Goal: Task Accomplishment & Management: Use online tool/utility

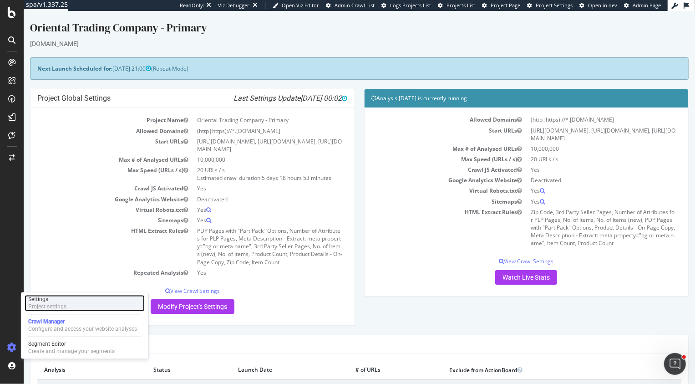
click at [46, 309] on div "Project settings" at bounding box center [47, 306] width 38 height 7
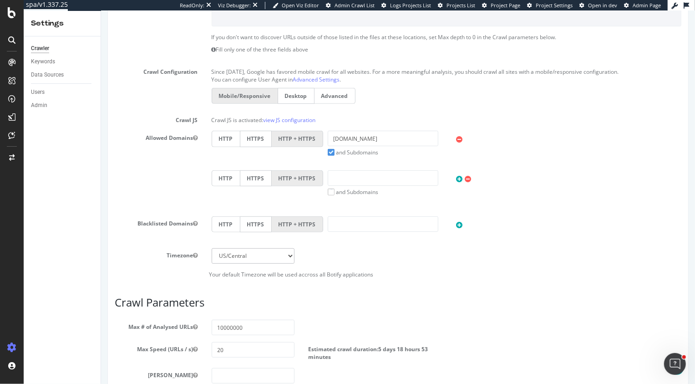
scroll to position [419, 0]
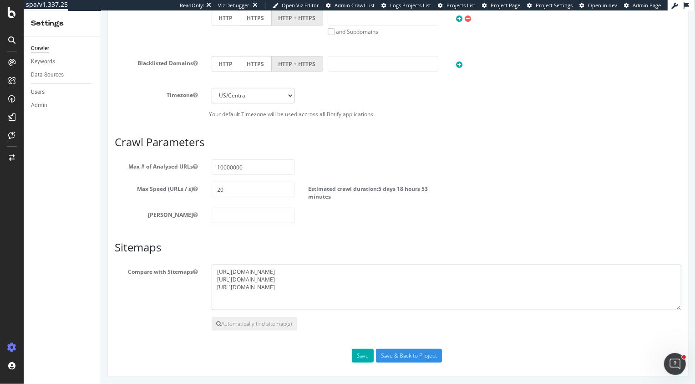
click at [397, 284] on textarea "[URL][DOMAIN_NAME] [URL][DOMAIN_NAME] [URL][DOMAIN_NAME]" at bounding box center [446, 287] width 470 height 46
paste textarea "https://www.fun365.orientaltrading.com/fun365-blog-categories.xml.gz https://ww…"
type textarea "https://www.orientaltrading.com/sitemap_index.xml https://www.fun365.orientaltr…"
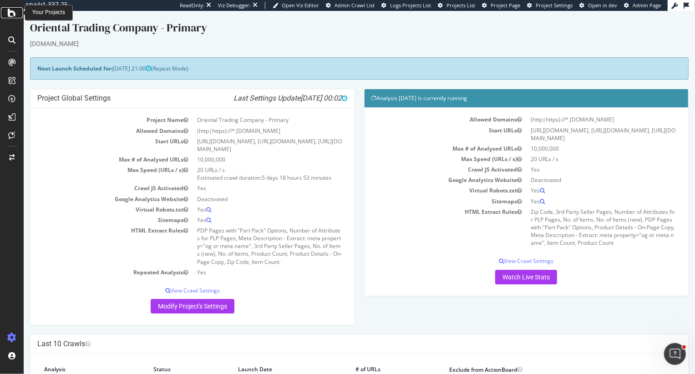
click at [10, 10] on icon at bounding box center [12, 12] width 8 height 11
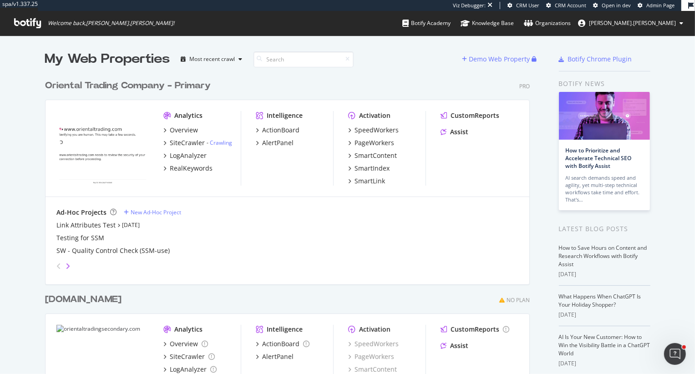
click at [67, 265] on icon "angle-right" at bounding box center [68, 266] width 5 height 7
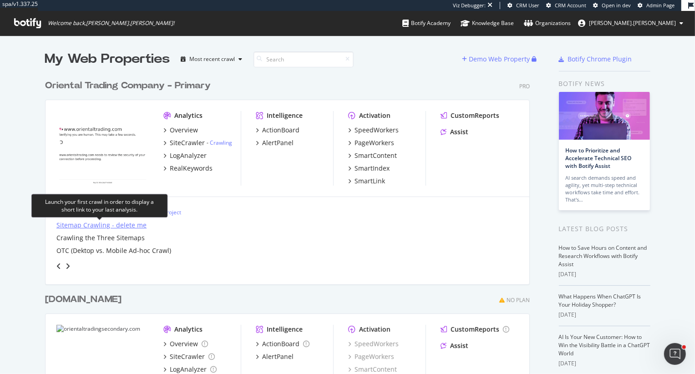
click at [69, 224] on div "Sitemap Crawling - delete me" at bounding box center [101, 225] width 90 height 9
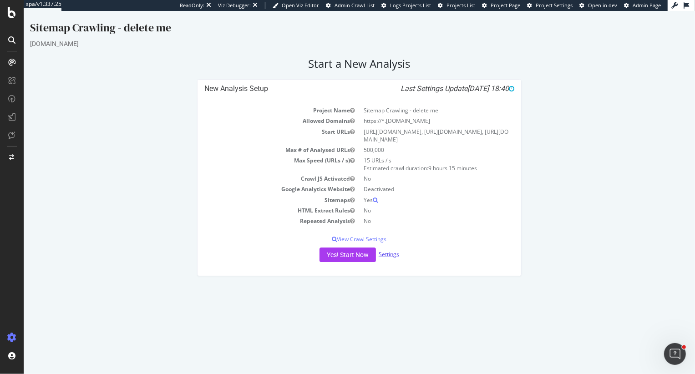
click at [387, 258] on link "Settings" at bounding box center [388, 254] width 20 height 8
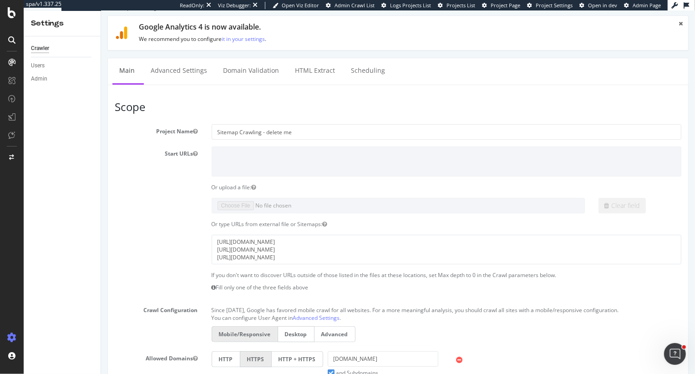
scroll to position [24, 0]
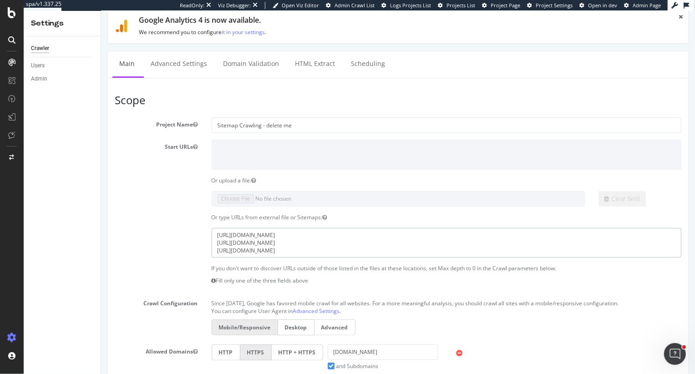
drag, startPoint x: 359, startPoint y: 251, endPoint x: 232, endPoint y: 231, distance: 128.5
click at [232, 231] on textarea "https://www.mindware.orientaltrading.com/sitemap_index.xml https://www.fun365.o…" at bounding box center [446, 243] width 470 height 30
click at [553, 8] on span "Project Settings" at bounding box center [554, 5] width 37 height 7
click at [644, 8] on span "Admin Page" at bounding box center [646, 5] width 28 height 7
click at [599, 7] on span "Open in dev" at bounding box center [602, 5] width 29 height 7
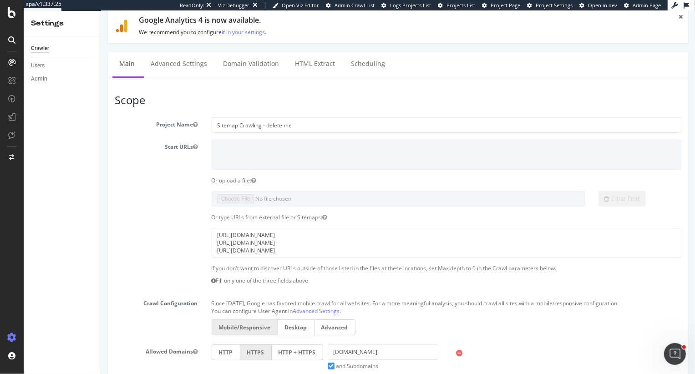
click at [511, 5] on span "Project Page" at bounding box center [505, 5] width 30 height 7
click at [458, 6] on span "Projects List" at bounding box center [460, 5] width 29 height 7
click at [637, 6] on span "Admin Page" at bounding box center [646, 5] width 28 height 7
click at [561, 4] on span "Project Settings" at bounding box center [554, 5] width 37 height 7
click at [10, 15] on icon at bounding box center [12, 12] width 8 height 11
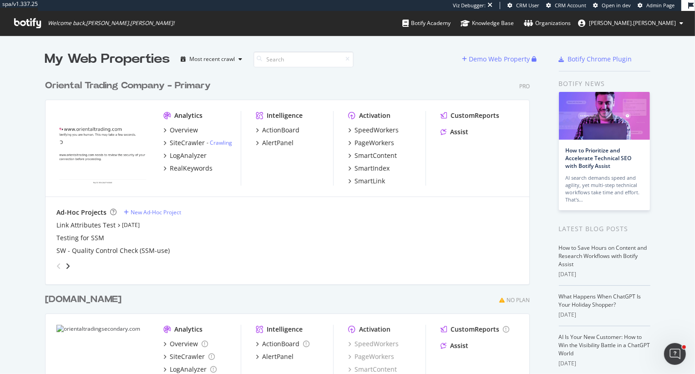
scroll to position [373, 491]
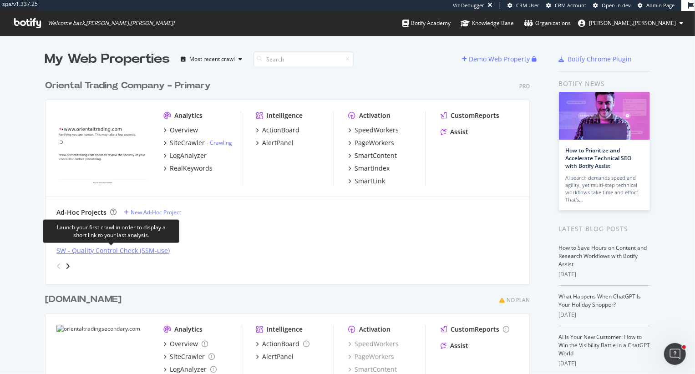
click at [87, 249] on div "SW - Quality Control Check (SSM-use)" at bounding box center [112, 250] width 113 height 9
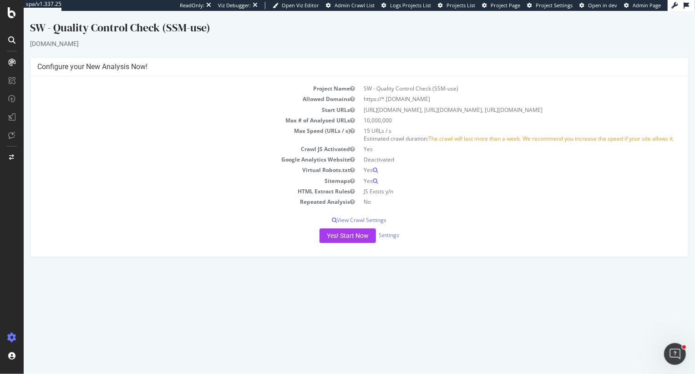
click at [384, 243] on div "Yes! Start Now Settings" at bounding box center [359, 235] width 644 height 15
click at [385, 239] on link "Settings" at bounding box center [388, 235] width 20 height 8
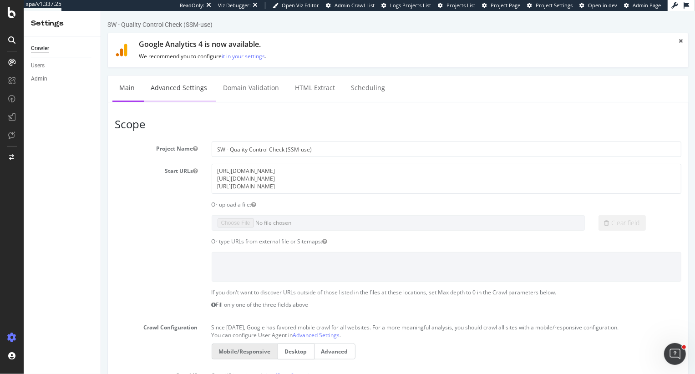
click at [178, 94] on link "Advanced Settings" at bounding box center [178, 88] width 70 height 25
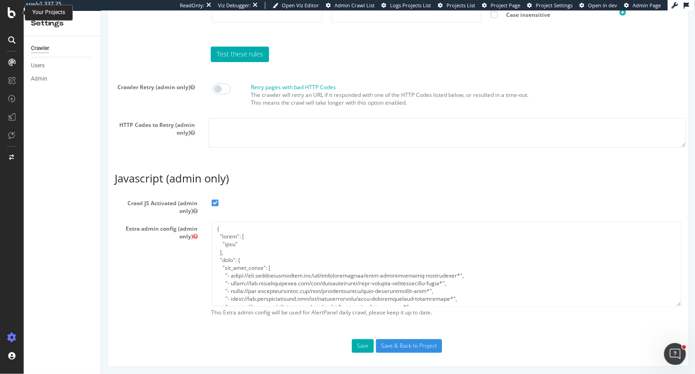
click at [11, 14] on icon at bounding box center [12, 12] width 8 height 11
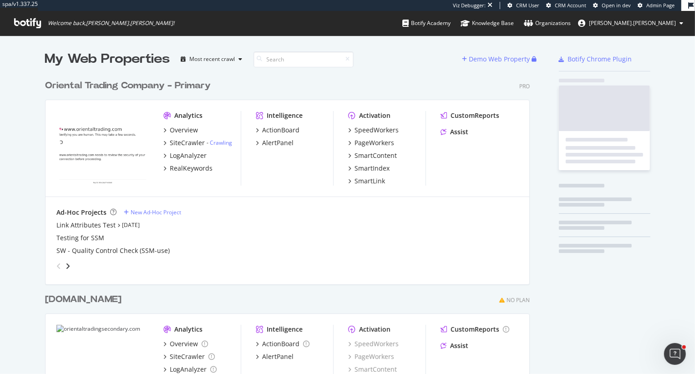
scroll to position [373, 491]
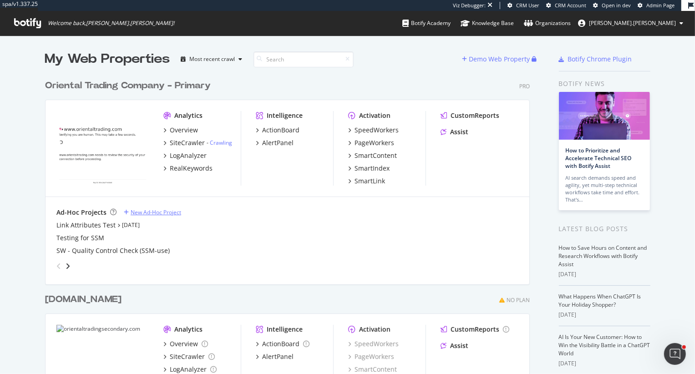
click at [148, 211] on div "New Ad-Hoc Project" at bounding box center [156, 212] width 51 height 8
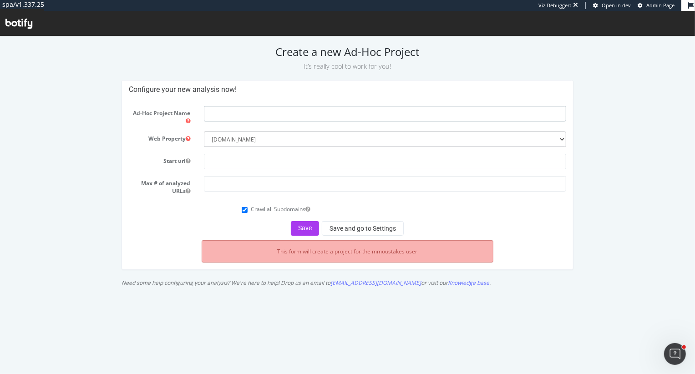
click at [243, 112] on input "text" at bounding box center [385, 113] width 362 height 15
click at [258, 111] on input "Testing for SSM" at bounding box center [385, 113] width 362 height 15
type input "Testing for SSM"
type input "Sitemap Testing"
click at [228, 162] on input "text" at bounding box center [385, 160] width 362 height 15
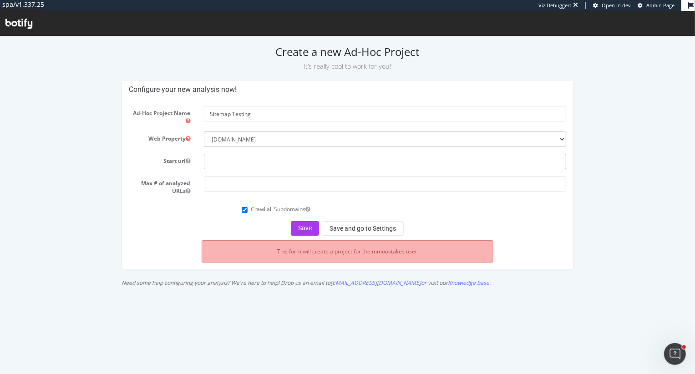
paste input "Hi Chad and Adam, Thanks for the clarification here. I re-checked the sitemap l…"
type input "Hi Chad and Adam, Thanks for the clarification here. I re-checked the sitemap l…"
type input "o"
click at [236, 157] on input "text" at bounding box center [385, 160] width 362 height 15
paste input "https://www.fun365.orientaltrading.com/fun365-blog-categories.xml.gz"
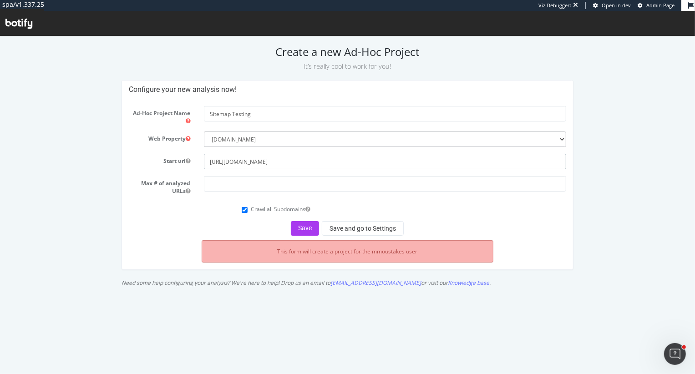
type input "https://www.fun365.orientaltrading.com/fun365-blog-categories.xml.gz"
click at [211, 178] on input "number" at bounding box center [385, 183] width 362 height 15
type input "100000"
click at [310, 226] on button "Save" at bounding box center [305, 228] width 28 height 15
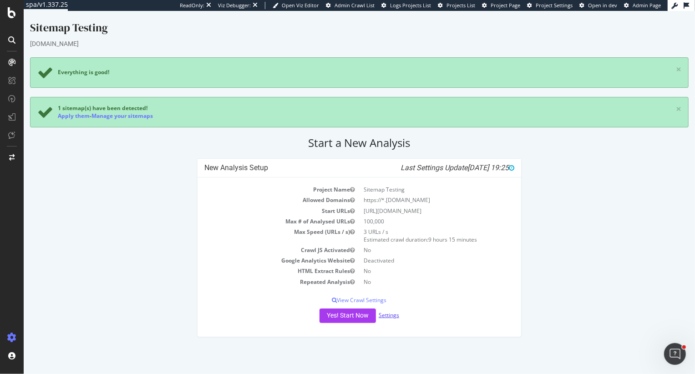
click at [384, 319] on link "Settings" at bounding box center [388, 315] width 20 height 8
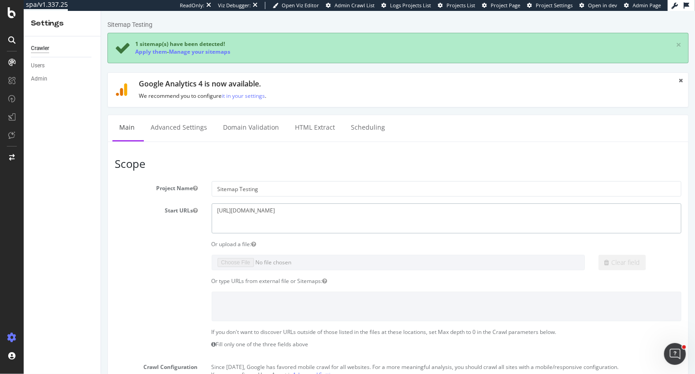
click at [419, 211] on textarea "https://www.fun365.orientaltrading.com/fun365-blog-categories.xml.gz" at bounding box center [446, 218] width 470 height 30
paste textarea "https://www.fun365.orientaltrading.com/fun365-blog-posts.xml.gz https://www.min…"
click at [374, 218] on textarea "[URL][DOMAIN_NAME]" at bounding box center [446, 218] width 470 height 30
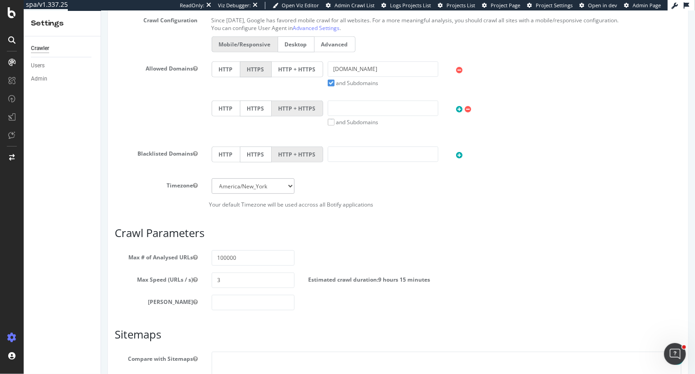
scroll to position [349, 0]
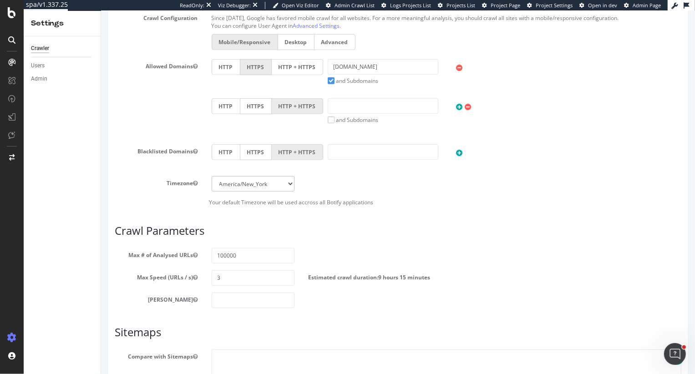
type textarea "https://www.fun365.orientaltrading.com/fun365-blog-categories.xml.gz https://ww…"
click at [365, 108] on input "text" at bounding box center [382, 105] width 111 height 15
drag, startPoint x: 350, startPoint y: 67, endPoint x: 308, endPoint y: 67, distance: 42.3
click at [308, 67] on div "HTTP HTTPS HTTP + HTTPS fun365.orientaltrading.com and Subdomains User Agent: M…" at bounding box center [446, 71] width 479 height 25
type input "[DOMAIN_NAME]"
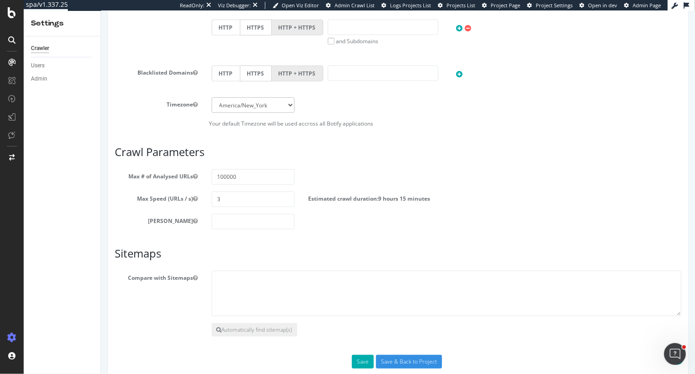
scroll to position [435, 0]
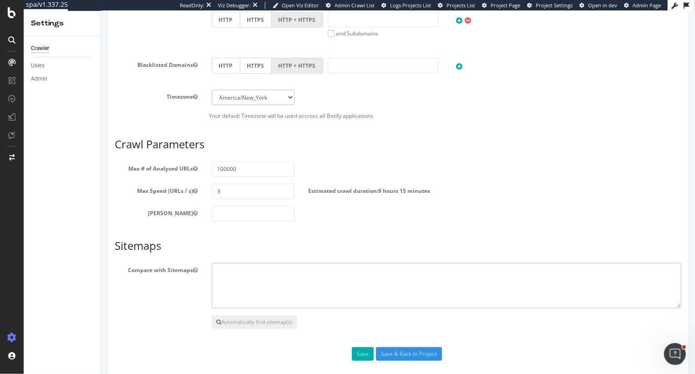
click at [291, 272] on textarea at bounding box center [446, 286] width 470 height 46
click at [242, 284] on textarea at bounding box center [446, 286] width 470 height 46
paste textarea "https://www.fun365.orientaltrading.com/fun365-blog-categories.xml.gz https://ww…"
type textarea "https://www.fun365.orientaltrading.com/fun365-blog-categories.xml.gz https://ww…"
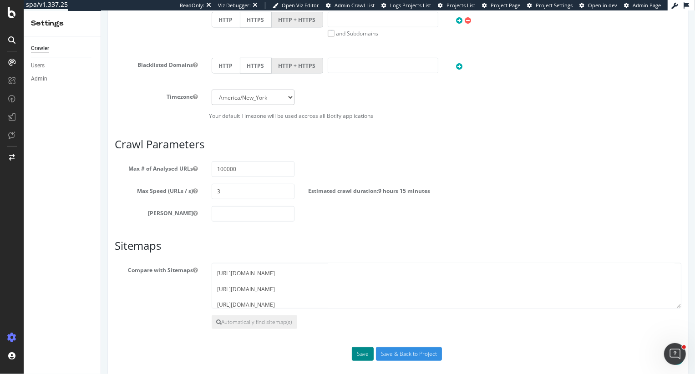
click at [361, 352] on button "Save" at bounding box center [362, 354] width 22 height 14
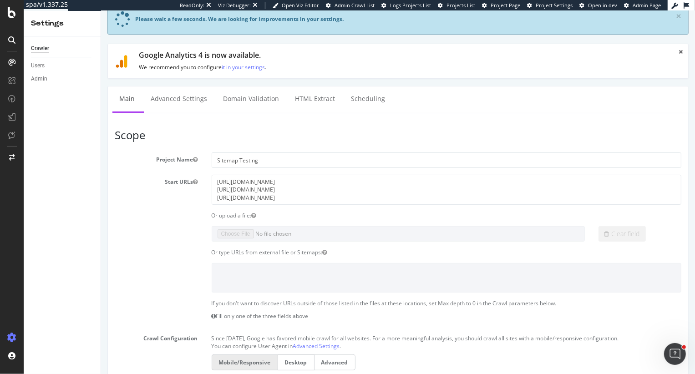
scroll to position [0, 0]
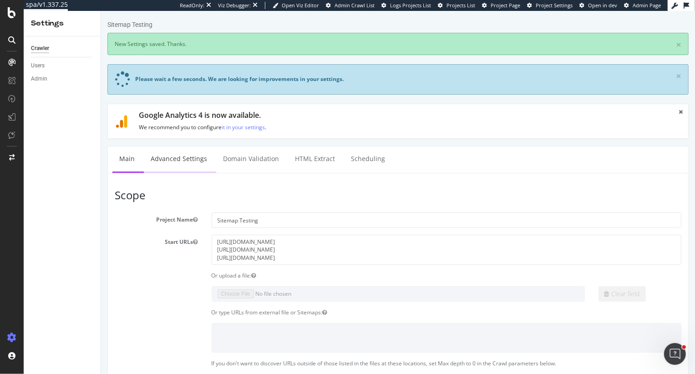
click at [178, 162] on link "Advanced Settings" at bounding box center [178, 159] width 70 height 25
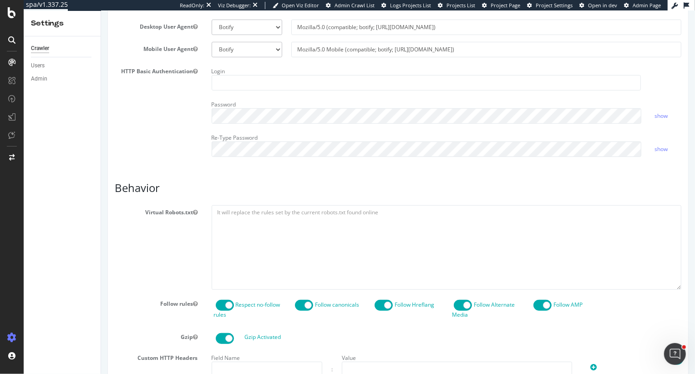
scroll to position [401, 0]
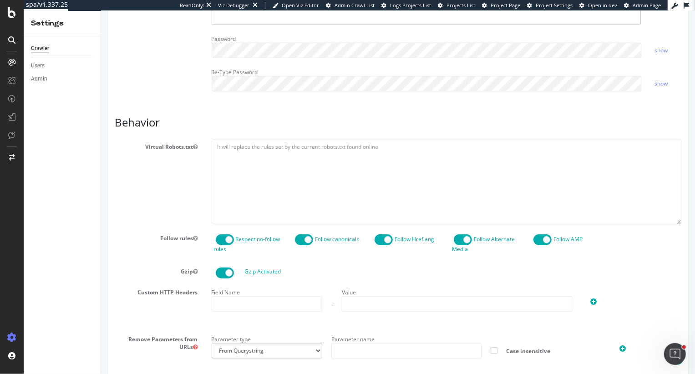
type input "heidi@botify.com"
click at [234, 175] on textarea at bounding box center [446, 182] width 470 height 84
paste textarea "User-agent: * Disallow: /*-a1-*+*+*+* Disallow: /checkout/* Disallow: /rest/* D…"
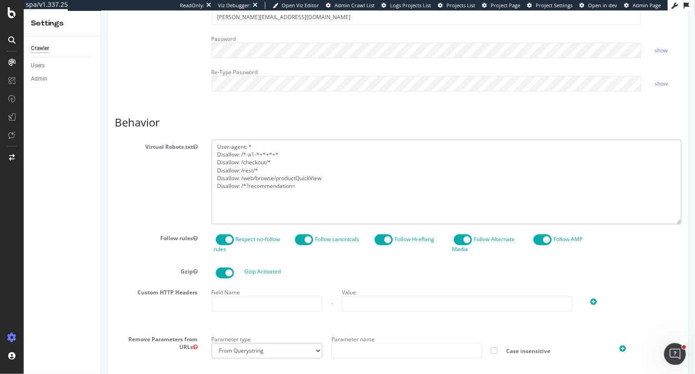
type textarea "User-agent: * Disallow: /*-a1-*+*+*+* Disallow: /checkout/* Disallow: /rest/* D…"
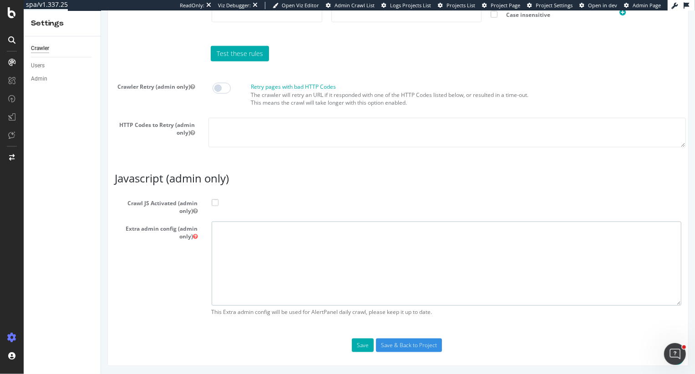
click at [261, 268] on textarea at bounding box center [446, 264] width 470 height 84
paste textarea "{ "flags": [ "cube" ], "beta": { "pap_mini_rules": [ "+ *[DOMAIN_NAME][URL]", "…"
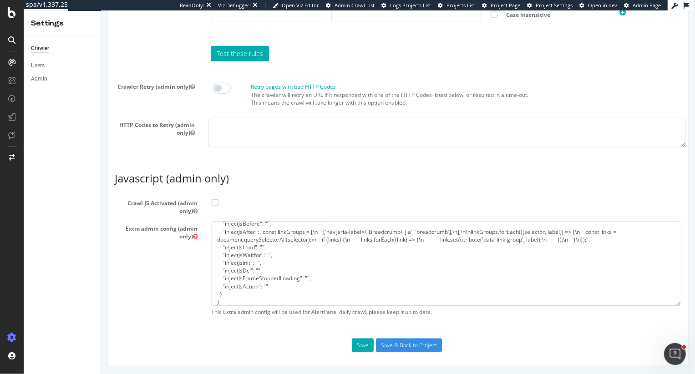
type textarea "{ "flags": [ "cube" ], "beta": { "pap_mini_rules": [ "+ *[DOMAIN_NAME][URL]", "…"
click at [217, 199] on span at bounding box center [214, 202] width 7 height 7
click at [101, 11] on input "Crawl JS Activated (admin only)" at bounding box center [101, 11] width 0 height 0
drag, startPoint x: 365, startPoint y: 345, endPoint x: 271, endPoint y: 258, distance: 128.2
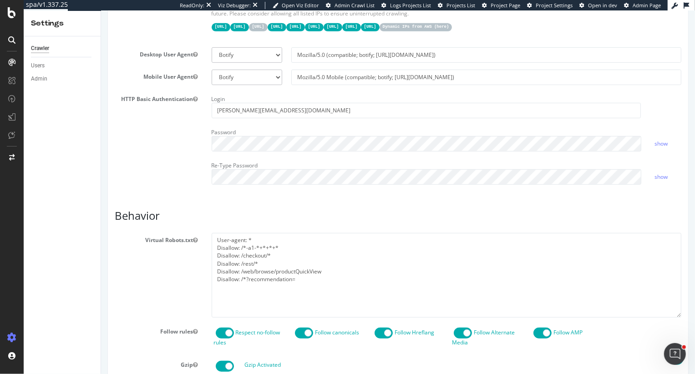
scroll to position [303, 0]
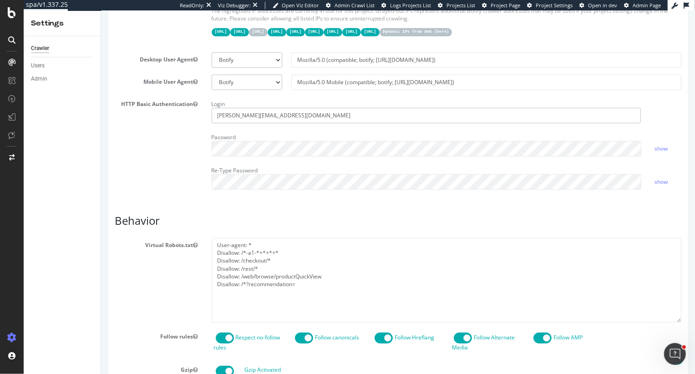
drag, startPoint x: 274, startPoint y: 117, endPoint x: 153, endPoint y: 112, distance: 120.7
click at [153, 112] on div "HTTP Basic Authentication Login [PERSON_NAME][EMAIL_ADDRESS][DOMAIN_NAME] Passw…" at bounding box center [397, 147] width 580 height 100
click at [126, 151] on div "HTTP Basic Authentication Login Password show Re-Type Password show" at bounding box center [397, 147] width 580 height 100
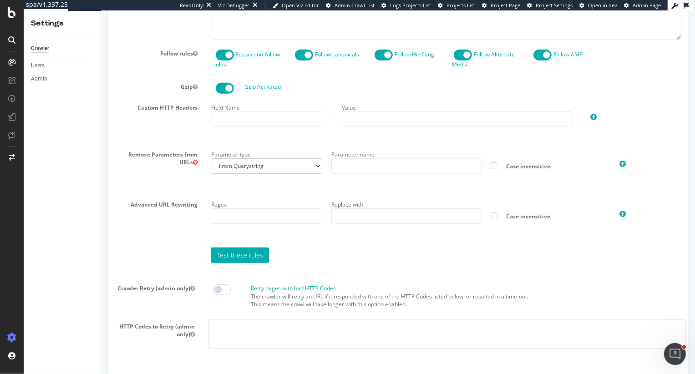
scroll to position [787, 0]
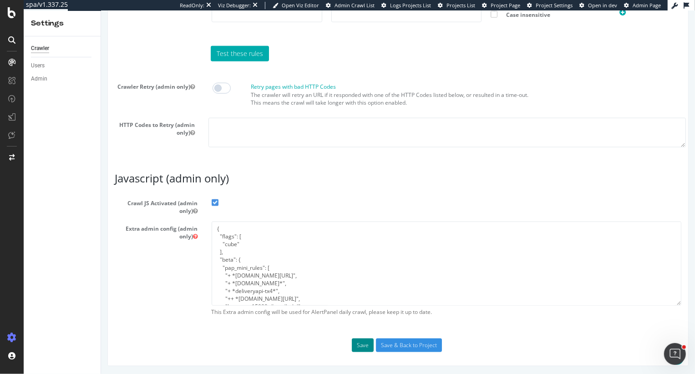
click at [361, 346] on button "Save" at bounding box center [362, 346] width 22 height 14
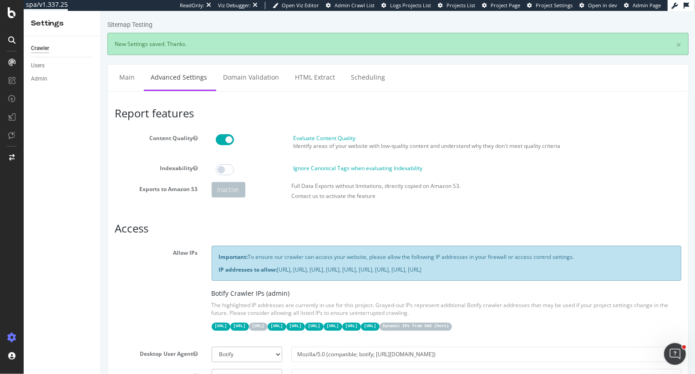
scroll to position [0, 0]
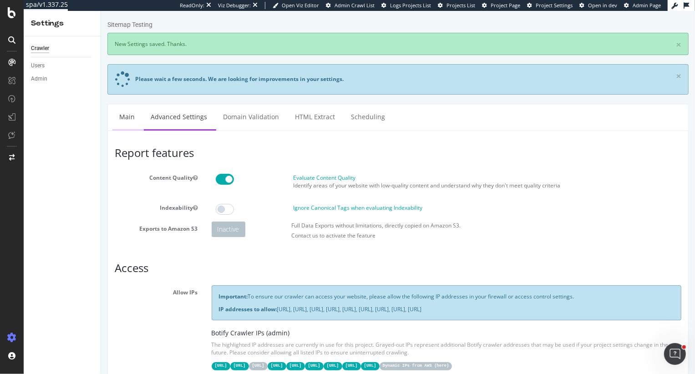
type input "[PERSON_NAME][EMAIL_ADDRESS][DOMAIN_NAME]"
click at [116, 121] on link "Main" at bounding box center [126, 116] width 29 height 25
click at [125, 117] on link "Main" at bounding box center [126, 116] width 29 height 25
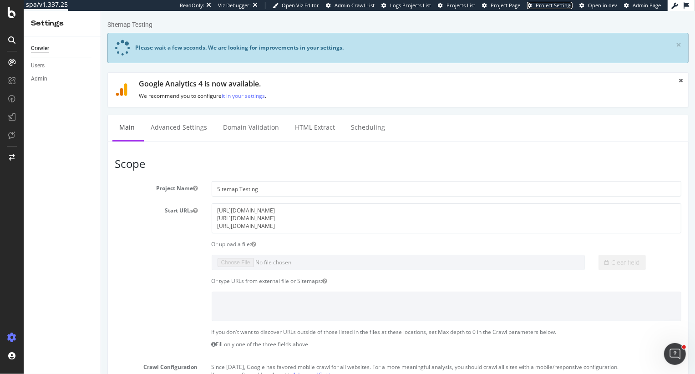
click at [550, 5] on span "Project Settings" at bounding box center [554, 5] width 37 height 7
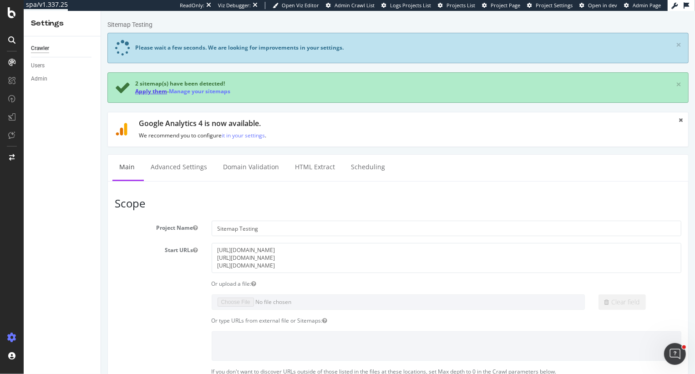
click at [157, 92] on link "Apply them" at bounding box center [151, 91] width 32 height 8
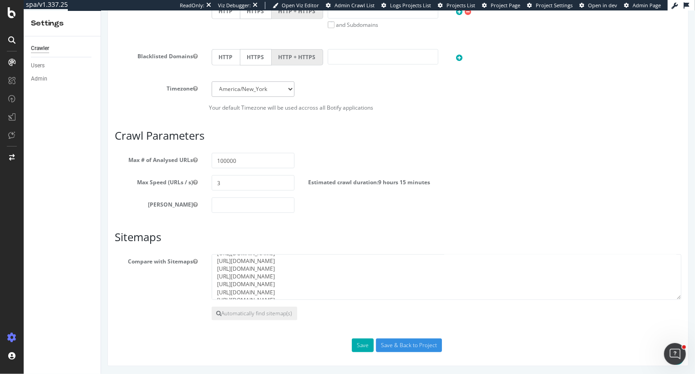
scroll to position [55, 0]
drag, startPoint x: 359, startPoint y: 293, endPoint x: 223, endPoint y: 292, distance: 135.1
click at [223, 292] on textarea "https://www.fun365.orientaltrading.com/fun365-blog-categories.xml.gz https://ww…" at bounding box center [446, 277] width 470 height 46
click at [267, 281] on textarea "https://www.fun365.orientaltrading.com/fun365-blog-categories.xml.gz https://ww…" at bounding box center [446, 277] width 470 height 46
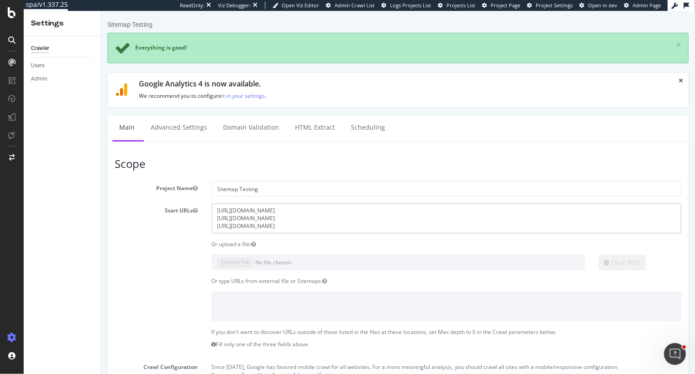
scroll to position [0, 0]
drag, startPoint x: 408, startPoint y: 209, endPoint x: 151, endPoint y: 202, distance: 257.6
click at [151, 202] on section "Project Name Sitemap Testing Start URLs https://www.mindware.orientaltrading.co…" at bounding box center [397, 377] width 566 height 392
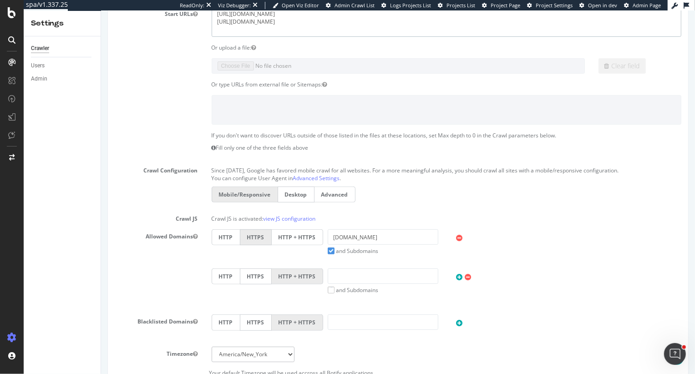
scroll to position [194, 0]
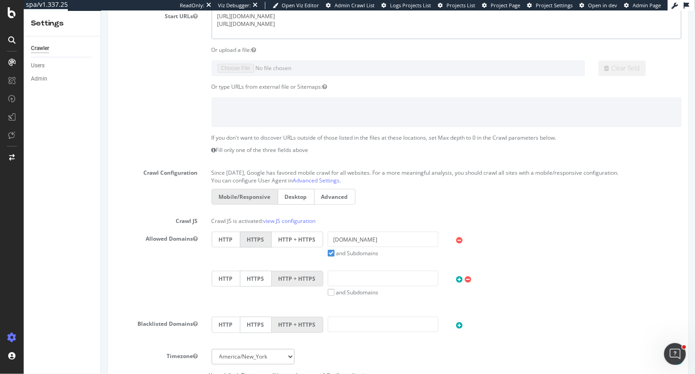
type textarea "https://www.fun365.orientaltrading.com/fun365-blog-categories.xml.gz https://ww…"
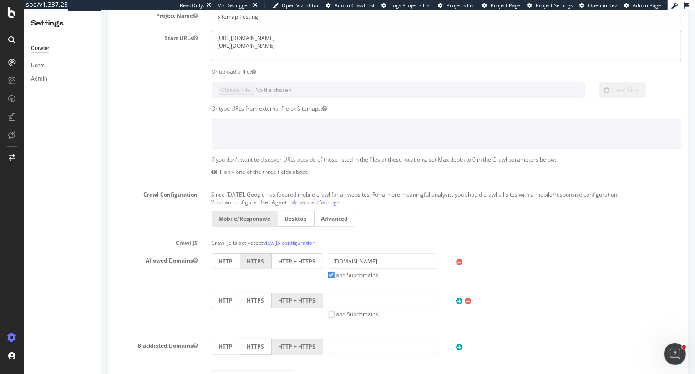
scroll to position [462, 0]
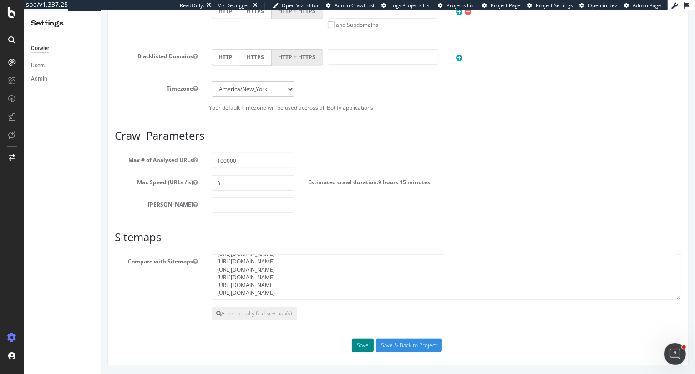
drag, startPoint x: 359, startPoint y: 349, endPoint x: 298, endPoint y: 183, distance: 177.1
click at [298, 183] on div "Scope Project Name Sitemap Testing Start URLs https://www.mindware.orientaltrad…" at bounding box center [397, 24] width 566 height 656
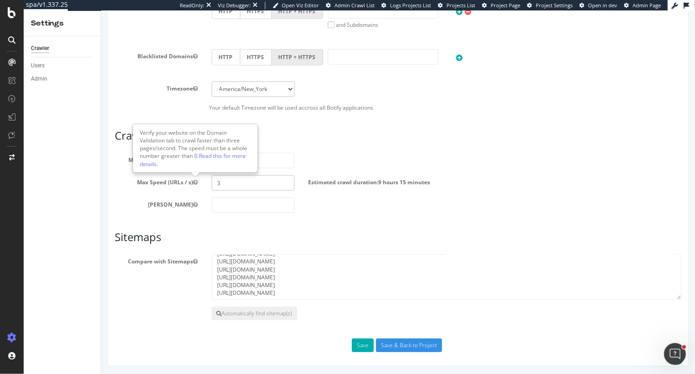
drag, startPoint x: 241, startPoint y: 184, endPoint x: 161, endPoint y: 177, distance: 80.9
click at [161, 177] on div "Max Speed (URLs / s) 3 Estimated crawl duration: 9 hours 15 minutes" at bounding box center [397, 182] width 580 height 15
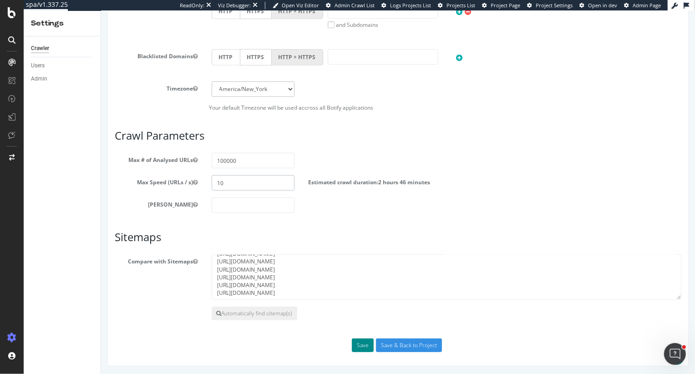
type input "10"
click at [364, 344] on button "Save" at bounding box center [362, 346] width 22 height 14
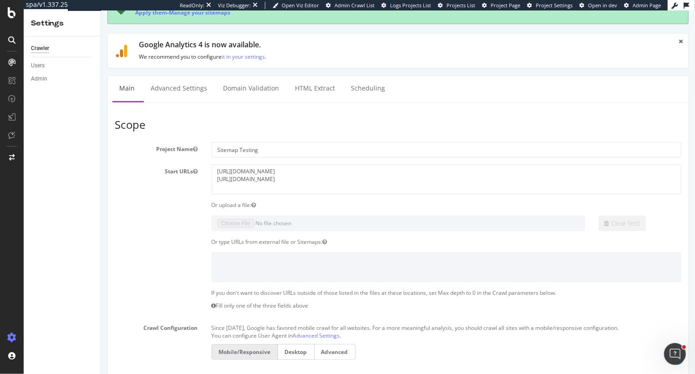
scroll to position [110, 0]
click at [182, 86] on link "Advanced Settings" at bounding box center [178, 88] width 70 height 25
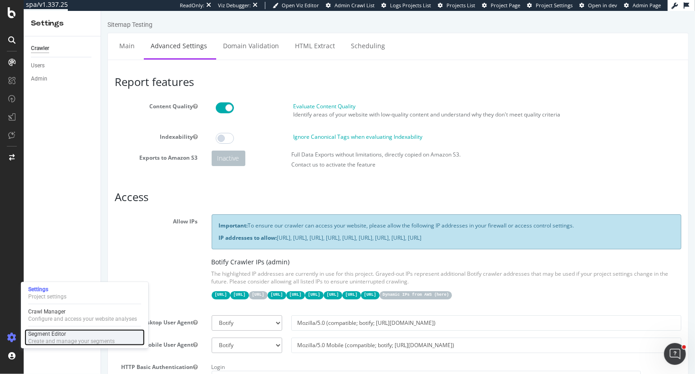
click at [64, 338] on div "Create and manage your segments" at bounding box center [71, 341] width 86 height 7
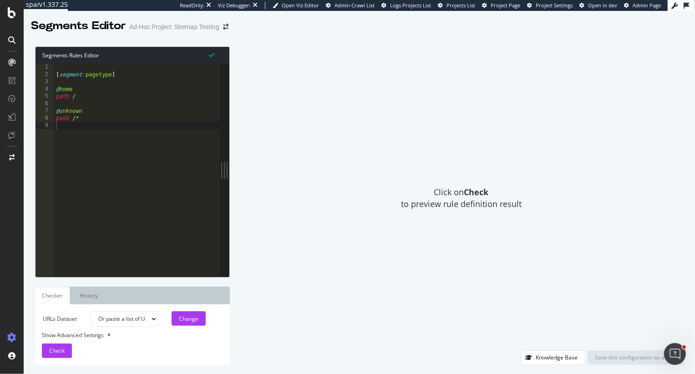
click at [169, 118] on div "[ segment : pagetype ] @ home path / @ unknown path /*" at bounding box center [136, 178] width 165 height 228
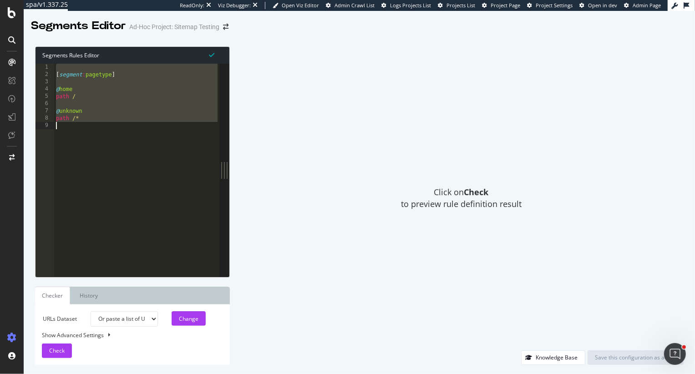
paste textarea ")"
type textarea ")"
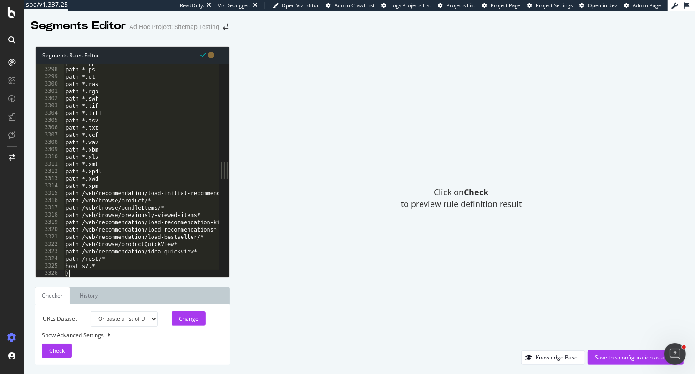
scroll to position [14696, 0]
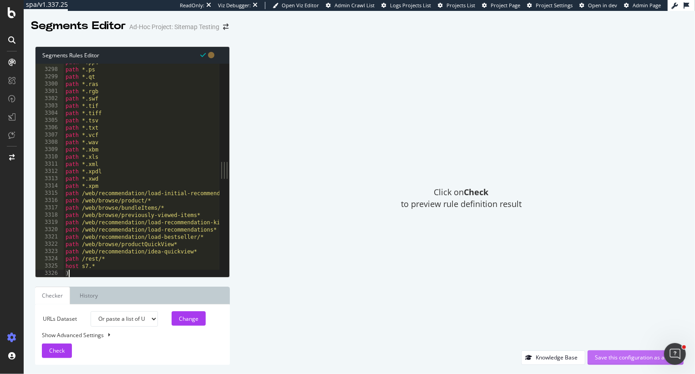
click at [625, 362] on div "Save this configuration as active" at bounding box center [635, 358] width 81 height 14
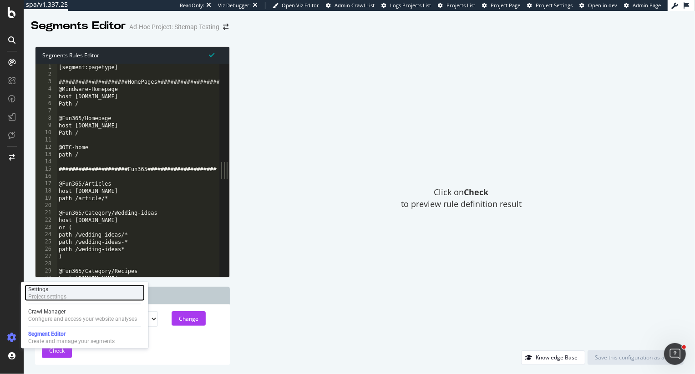
click at [59, 293] on div "Project settings" at bounding box center [47, 296] width 38 height 7
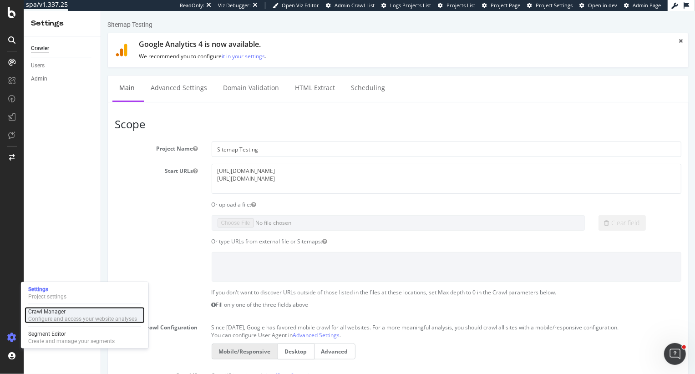
click at [54, 311] on div "Crawl Manager" at bounding box center [82, 311] width 109 height 7
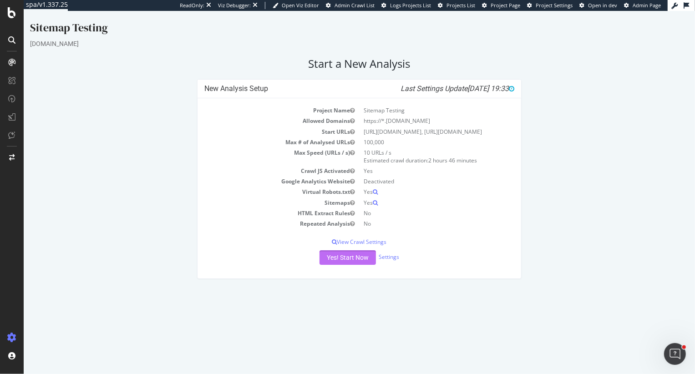
click at [352, 265] on button "Yes! Start Now" at bounding box center [347, 257] width 56 height 15
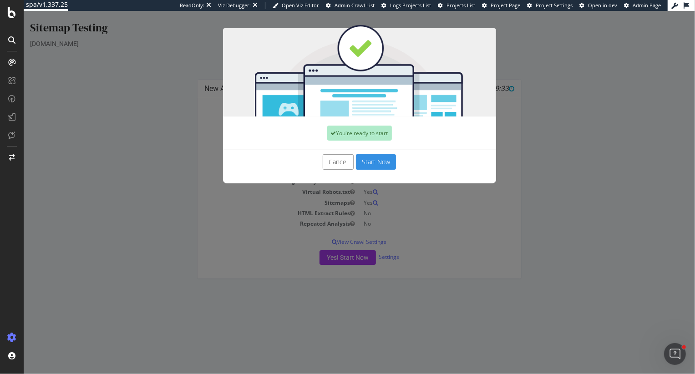
click at [381, 162] on button "Start Now" at bounding box center [375, 161] width 40 height 15
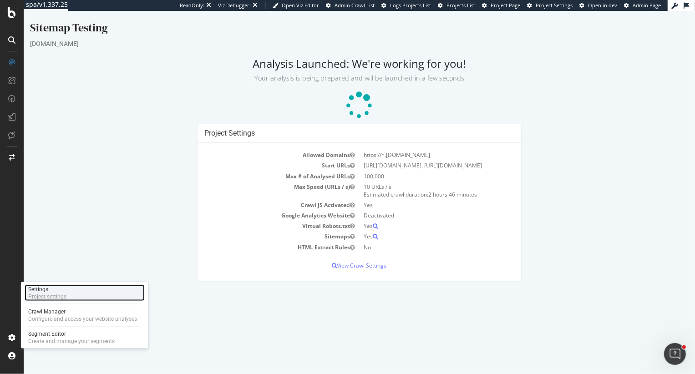
click at [61, 285] on div "Settings Project settings" at bounding box center [85, 293] width 120 height 16
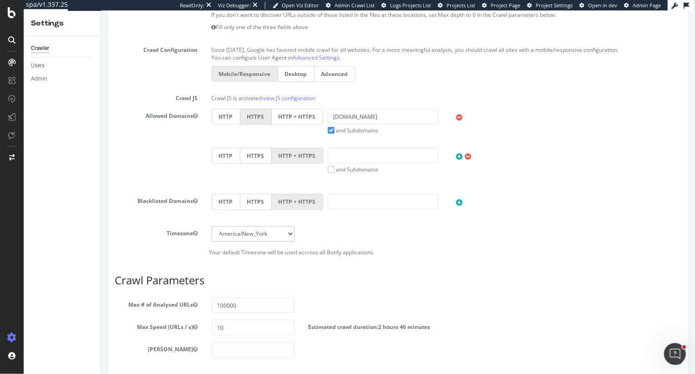
scroll to position [468, 0]
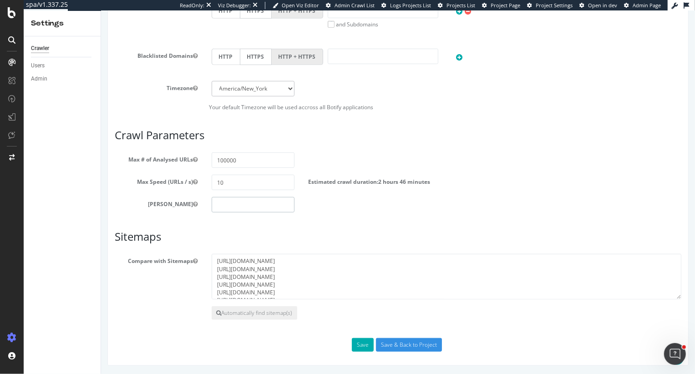
click at [241, 198] on input "number" at bounding box center [252, 204] width 83 height 15
type input "0"
click at [359, 343] on button "Save" at bounding box center [362, 345] width 22 height 14
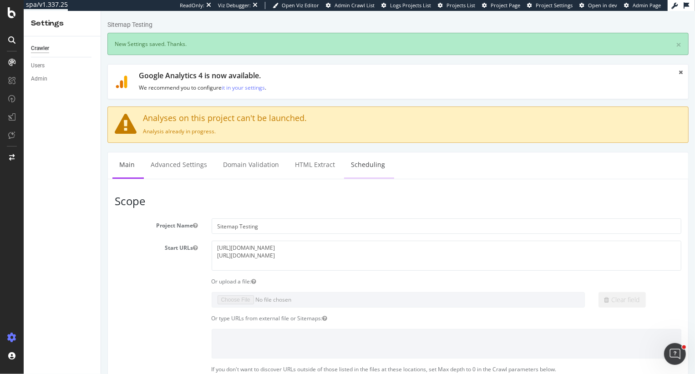
scroll to position [0, 0]
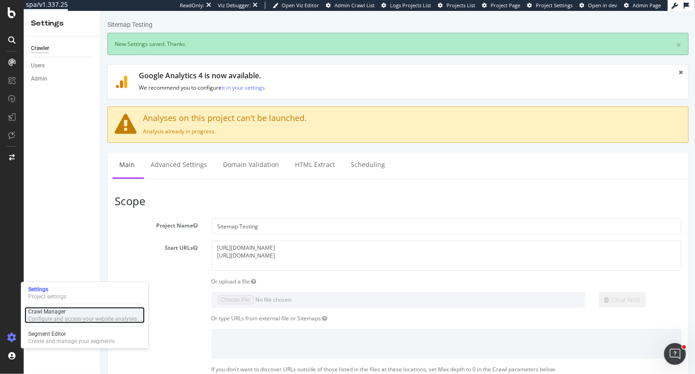
click at [39, 321] on div "Configure and access your website analyses" at bounding box center [82, 318] width 109 height 7
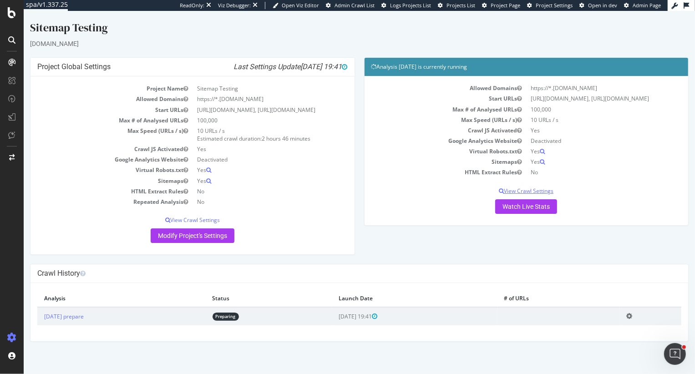
click at [522, 195] on p "View Crawl Settings" at bounding box center [526, 191] width 310 height 8
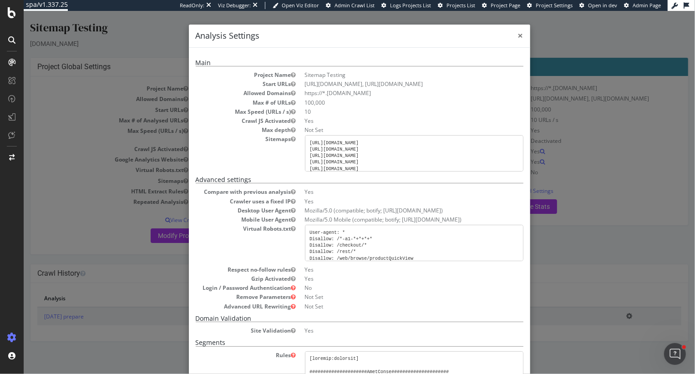
click at [519, 38] on span "×" at bounding box center [519, 35] width 5 height 13
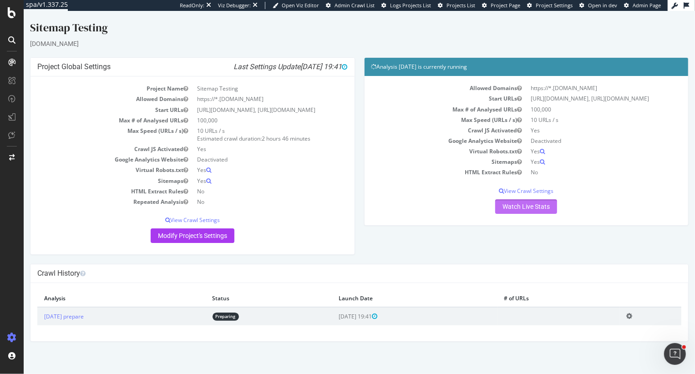
click at [519, 214] on link "Watch Live Stats" at bounding box center [526, 206] width 62 height 15
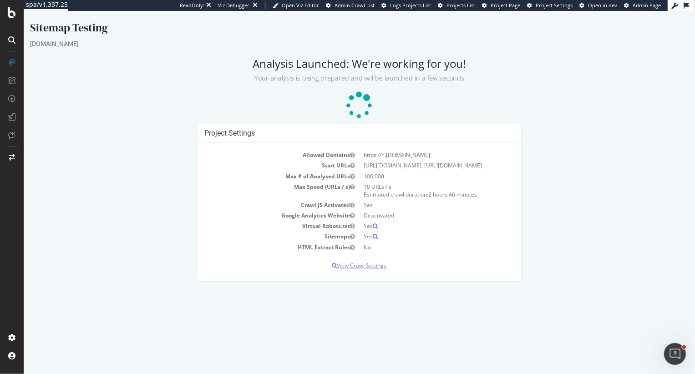
click at [365, 269] on p "View Crawl Settings" at bounding box center [359, 266] width 310 height 8
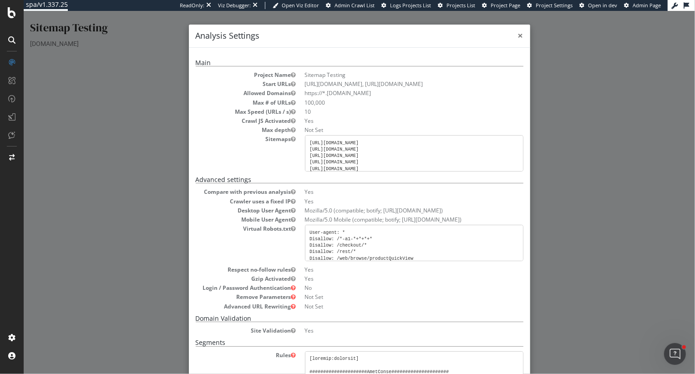
click at [522, 37] on span "×" at bounding box center [519, 35] width 5 height 13
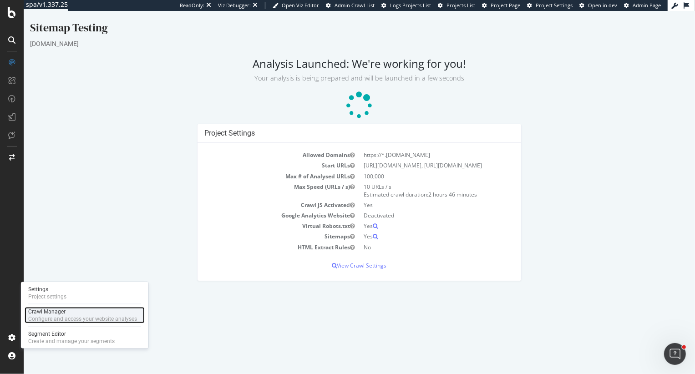
click at [48, 314] on div "Crawl Manager" at bounding box center [82, 311] width 109 height 7
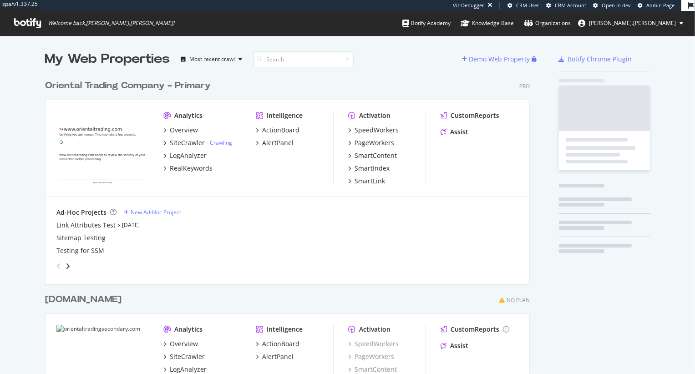
scroll to position [373, 491]
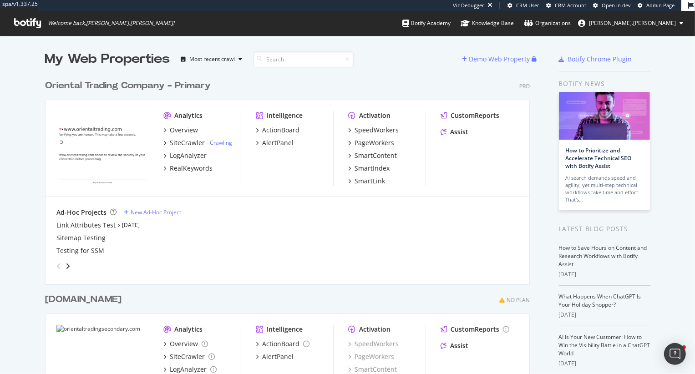
click at [112, 83] on div "Oriental Trading Company - Primary" at bounding box center [128, 85] width 166 height 13
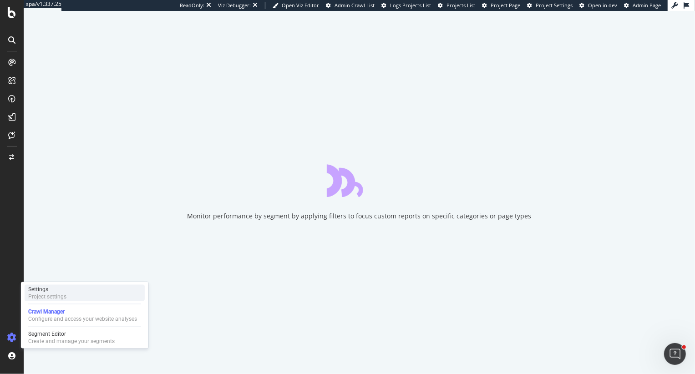
click at [57, 290] on div "Settings" at bounding box center [47, 289] width 38 height 7
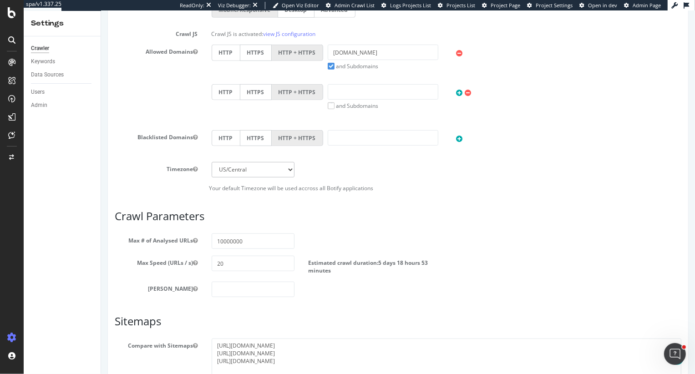
scroll to position [429, 0]
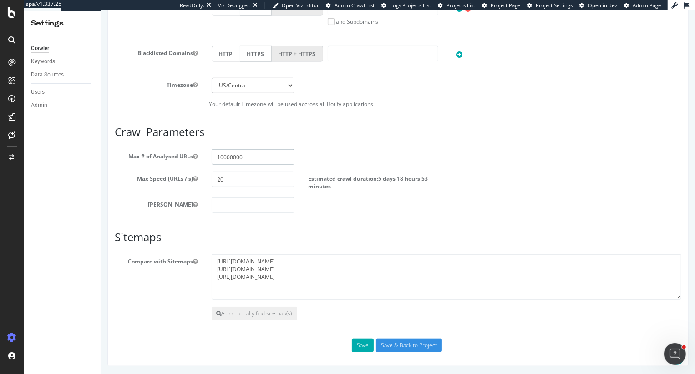
click at [253, 157] on input "10000000" at bounding box center [252, 156] width 83 height 15
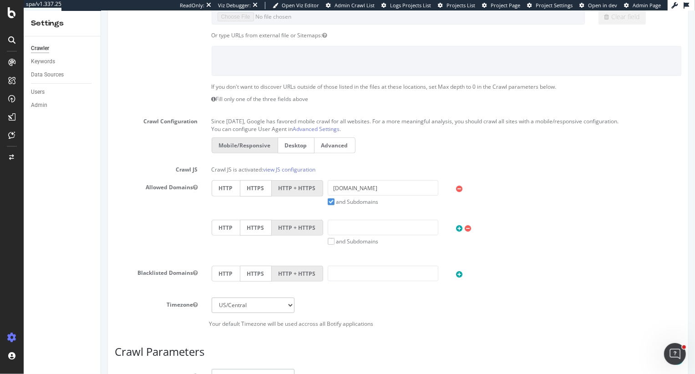
scroll to position [0, 0]
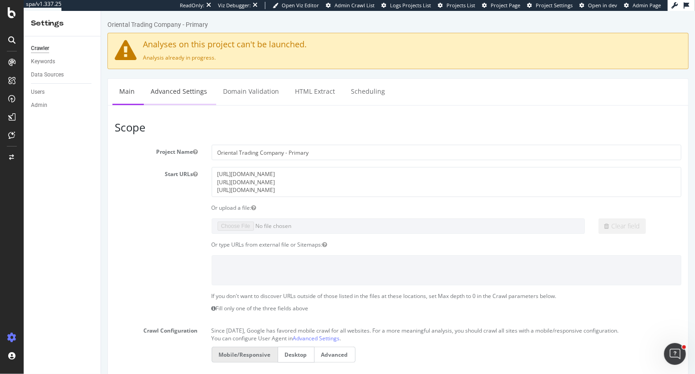
click at [175, 92] on link "Advanced Settings" at bounding box center [178, 91] width 70 height 25
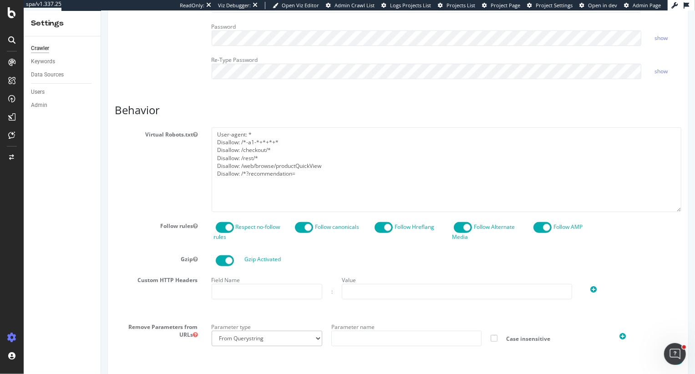
scroll to position [276, 0]
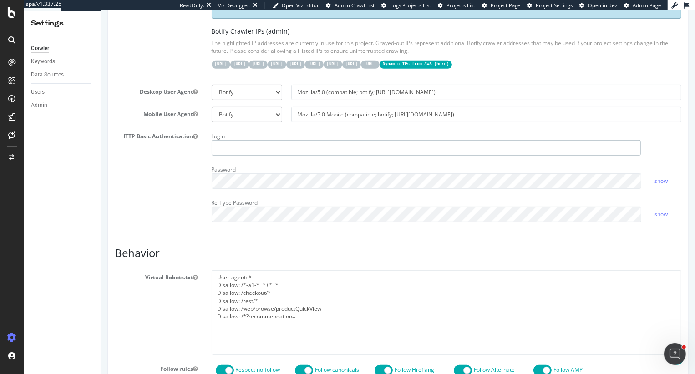
type input "heidi@botify.com"
drag, startPoint x: 308, startPoint y: 313, endPoint x: 168, endPoint y: 274, distance: 145.5
click at [168, 274] on div "Virtual Robots.txt User-agent: * Disallow: /*-a1-*+*+*+* Disallow: /checkout/* …" at bounding box center [397, 312] width 580 height 84
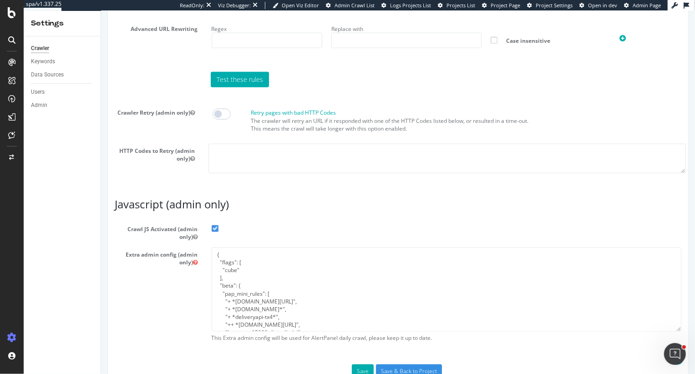
scroll to position [793, 0]
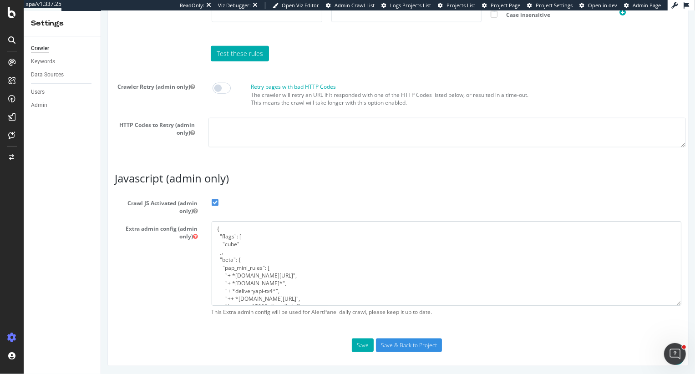
click at [288, 224] on textarea "{ "flags": [ "cube" ], "beta": { "pap_mini_rules": [ "+ *monetate.net/*", "+ *p…" at bounding box center [446, 264] width 470 height 84
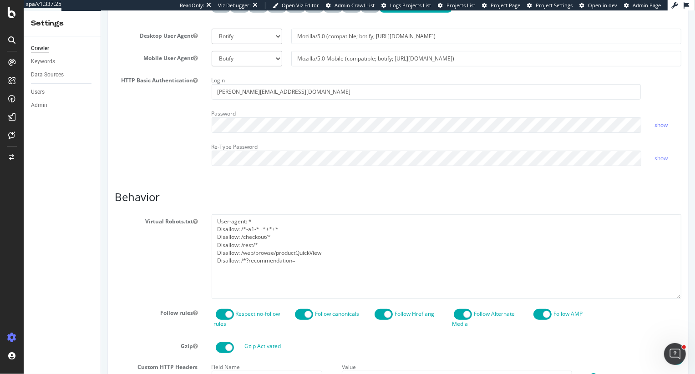
scroll to position [327, 0]
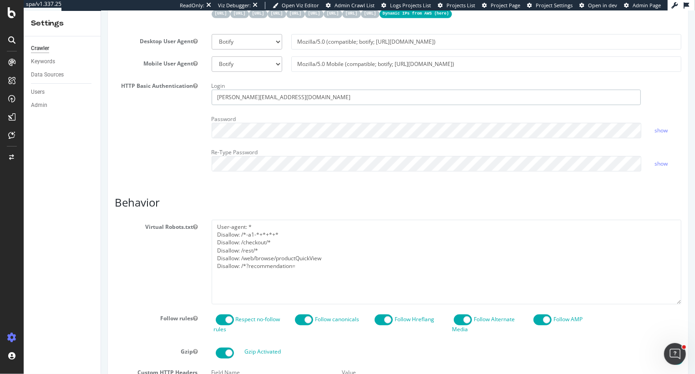
drag, startPoint x: 273, startPoint y: 96, endPoint x: 125, endPoint y: 95, distance: 147.4
click at [125, 95] on div "HTTP Basic Authentication Login heidi@botify.com Password show Re-Type Password…" at bounding box center [397, 129] width 580 height 100
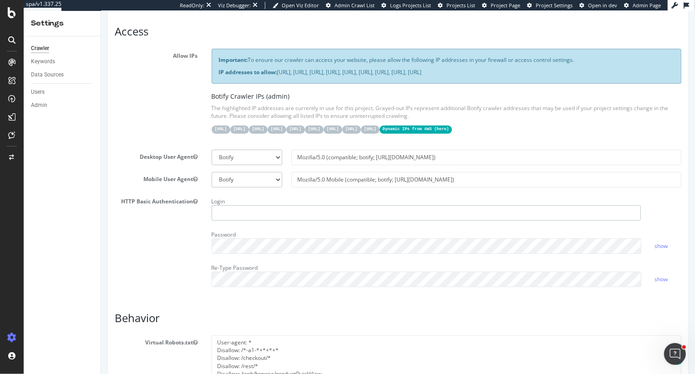
scroll to position [0, 0]
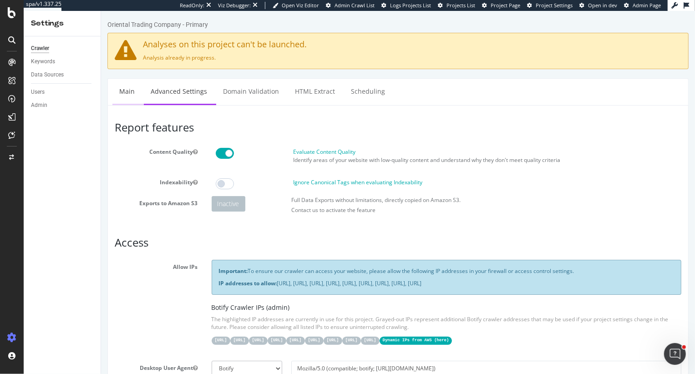
click at [123, 93] on link "Main" at bounding box center [126, 91] width 29 height 25
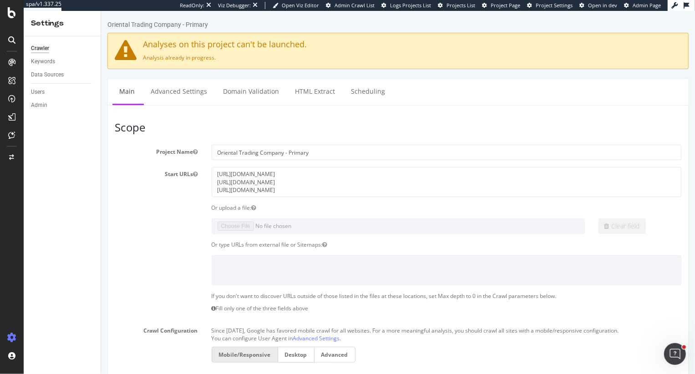
click at [555, 5] on span "Project Settings" at bounding box center [554, 5] width 37 height 7
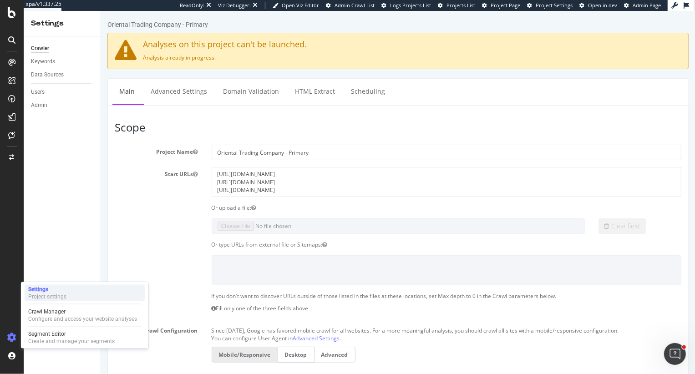
click at [55, 315] on div "Configure and access your website analyses" at bounding box center [82, 318] width 109 height 7
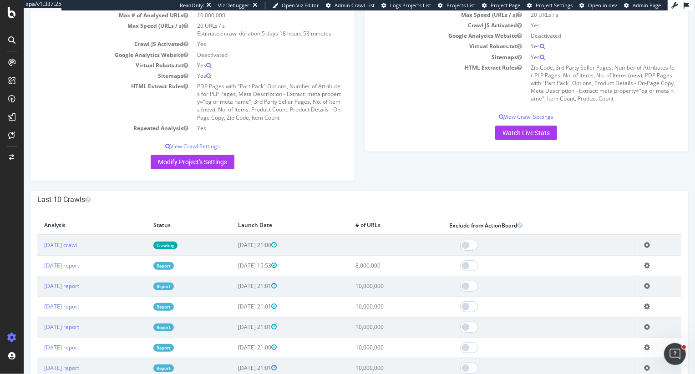
scroll to position [145, 0]
click at [518, 120] on p "View Crawl Settings" at bounding box center [526, 116] width 310 height 8
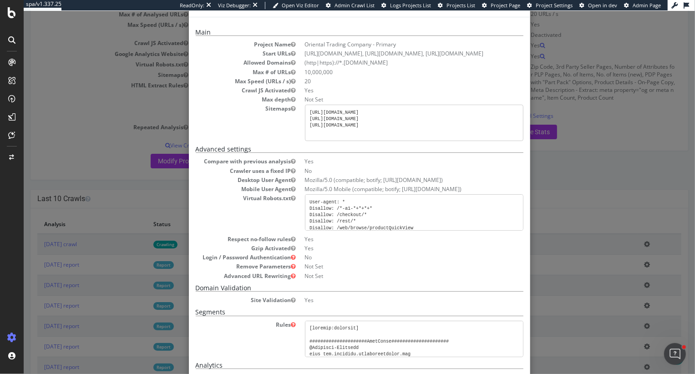
scroll to position [0, 0]
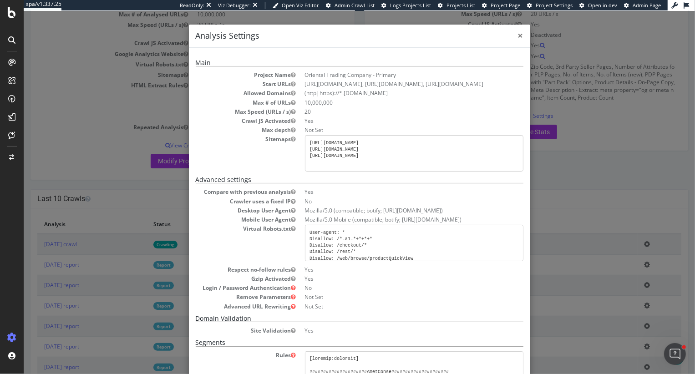
click at [520, 36] on span "×" at bounding box center [519, 35] width 5 height 13
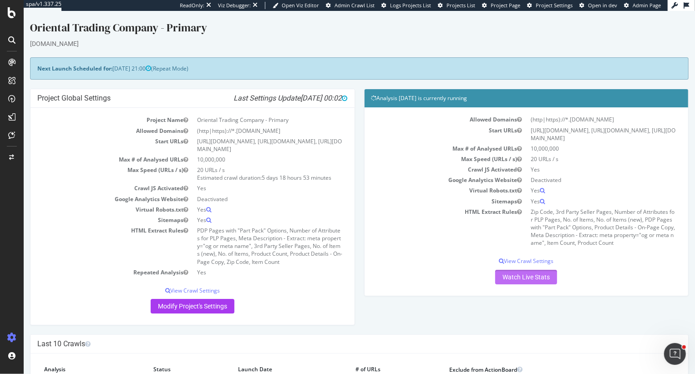
click at [538, 284] on link "Watch Live Stats" at bounding box center [526, 277] width 62 height 15
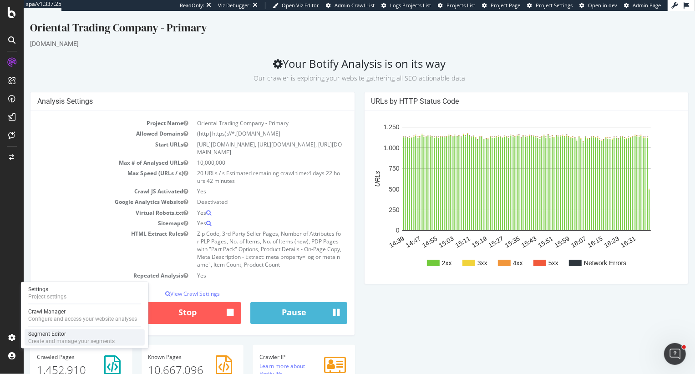
click at [39, 340] on div "Create and manage your segments" at bounding box center [71, 341] width 86 height 7
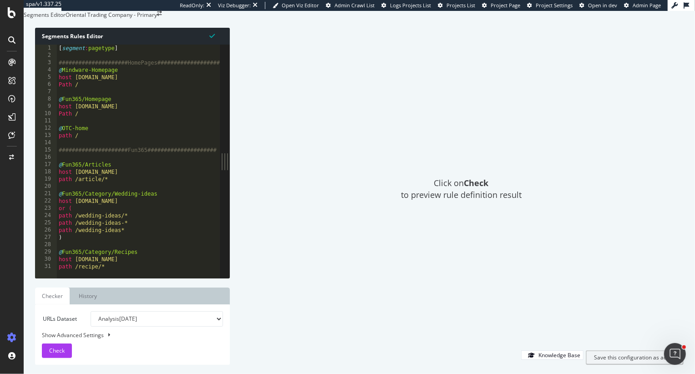
click at [152, 118] on div "[ segment : pagetype ] #####################HomePages##################### @ Mi…" at bounding box center [507, 159] width 901 height 229
type textarea "@Fun365/Homepage"
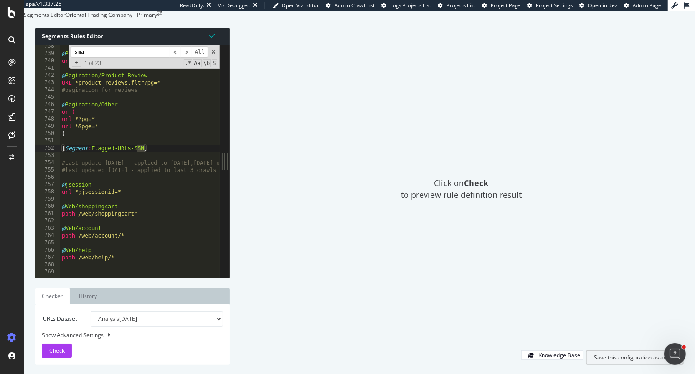
scroll to position [4717, 0]
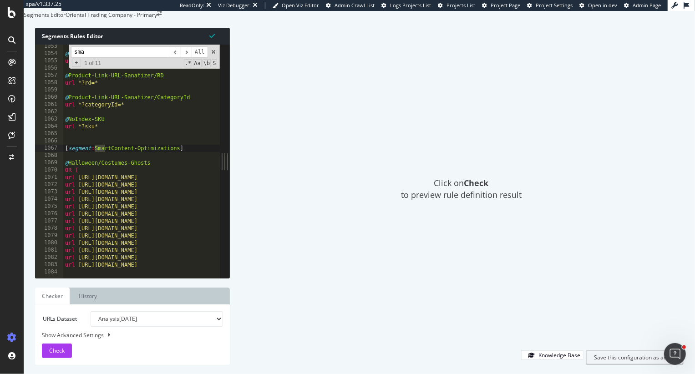
type input "sma"
click at [63, 152] on div "1067" at bounding box center [49, 148] width 28 height 7
click at [78, 168] on div "@ NoIndex-UTM url *?utm* @ Product-Link-URL-Sanatizer/RD url *?rd=* @ Product-L…" at bounding box center [513, 157] width 901 height 229
type textarea "[segment:SmartContent-Optimizations]"
drag, startPoint x: 98, startPoint y: 68, endPoint x: 51, endPoint y: 66, distance: 47.4
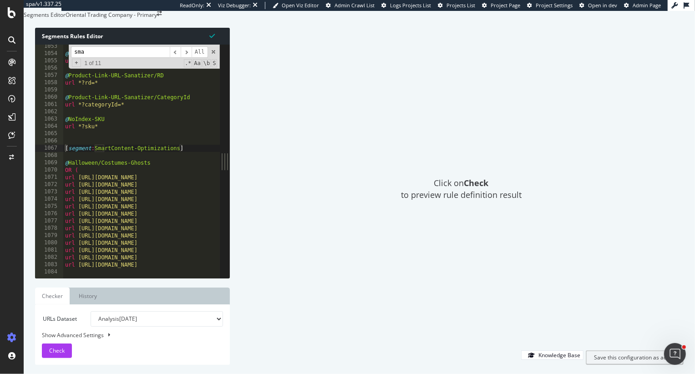
click at [51, 66] on div "[segment:SmartContent-Optimizations] 1053 1054 1055 1056 1057 1058 1059 1060 10…" at bounding box center [127, 162] width 185 height 234
type input "s"
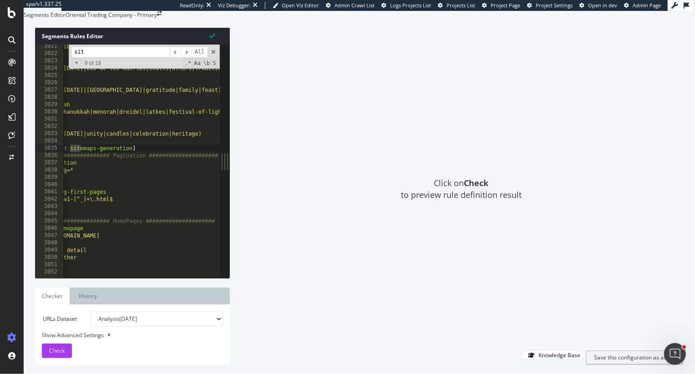
scroll to position [0, 25]
type input "sitemap"
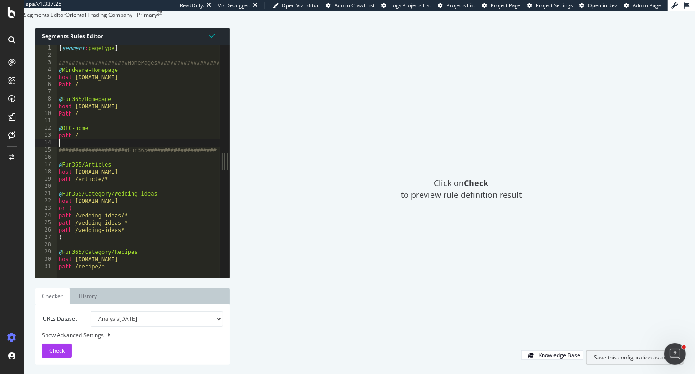
click at [80, 165] on div "[ segment : pagetype ] #####################HomePages##################### @ Mi…" at bounding box center [507, 159] width 901 height 229
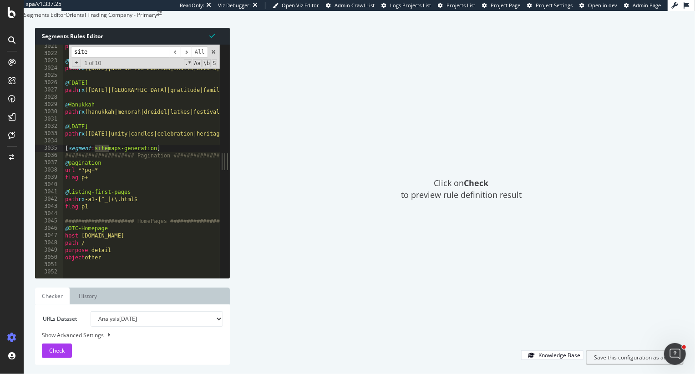
scroll to position [13539, 0]
type input "sitemap"
click at [74, 158] on div "path rx (diwali|lights|festival|rangoli|celebration) @ Day-Of-The-Dead path rx …" at bounding box center [513, 157] width 901 height 229
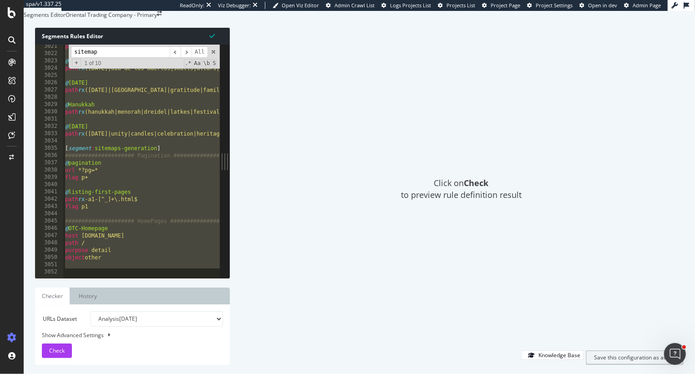
type textarea "host s7.* )"
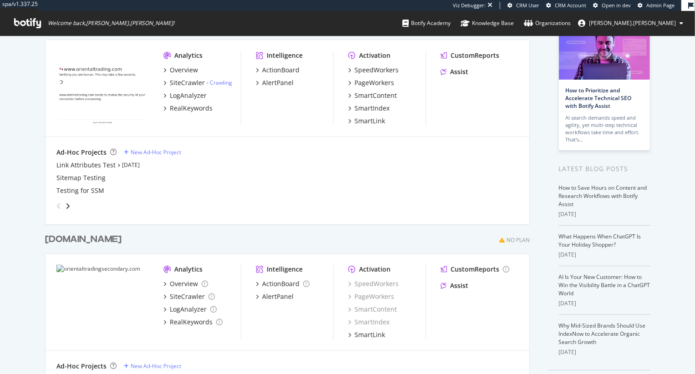
scroll to position [90, 0]
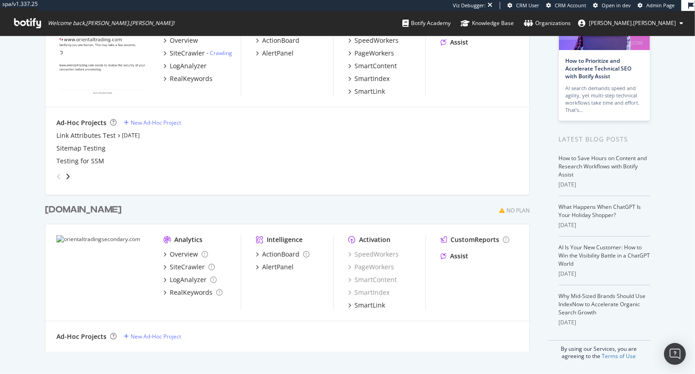
click at [111, 216] on div "[DOMAIN_NAME] No Plan Analytics Overview SiteCrawler LogAnalyzer RealKeywords I…" at bounding box center [291, 271] width 492 height 159
click at [111, 206] on div "[DOMAIN_NAME]" at bounding box center [83, 209] width 76 height 13
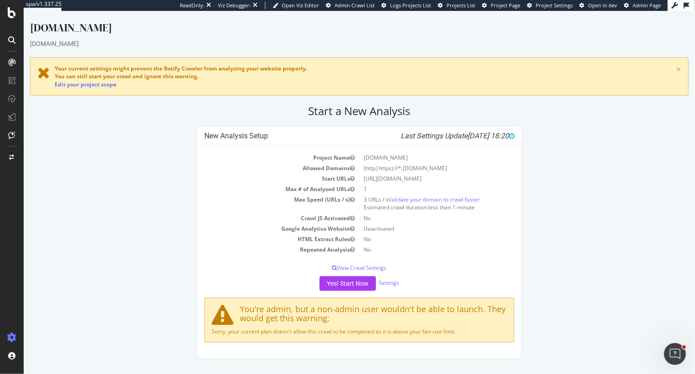
drag, startPoint x: 236, startPoint y: 333, endPoint x: 260, endPoint y: 342, distance: 25.8
click at [260, 342] on div "You're admin, but a non-admin user wouldn't be able to launch. They would get t…" at bounding box center [359, 320] width 310 height 45
click at [230, 227] on td "Google Analytics Website" at bounding box center [281, 228] width 155 height 10
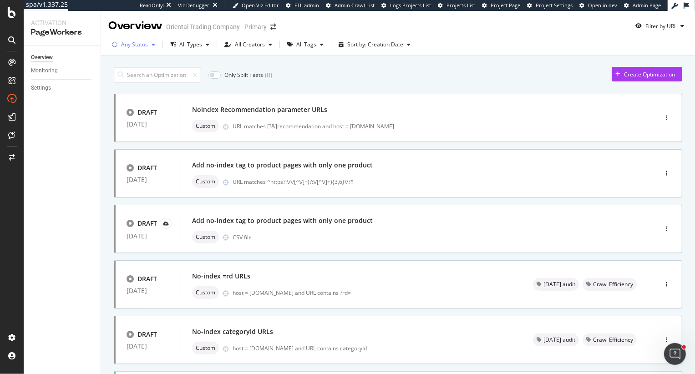
click at [134, 43] on div "Any Status" at bounding box center [134, 44] width 27 height 5
click at [137, 76] on div "Live ( 6 )" at bounding box center [136, 79] width 19 height 8
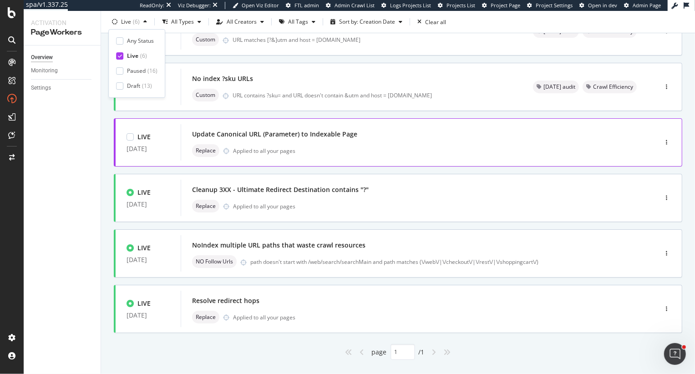
scroll to position [104, 0]
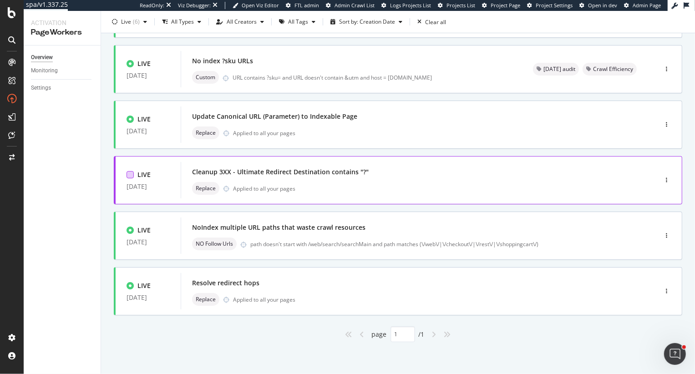
click at [131, 175] on div at bounding box center [129, 174] width 7 height 7
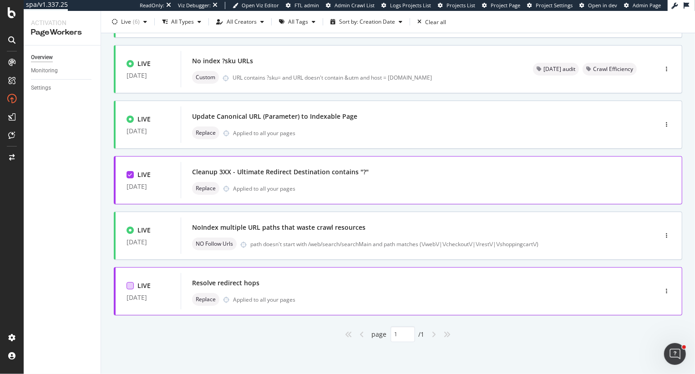
click at [130, 286] on div at bounding box center [129, 285] width 7 height 7
click at [627, 184] on div "Replace Applied to all your pages" at bounding box center [420, 188] width 457 height 13
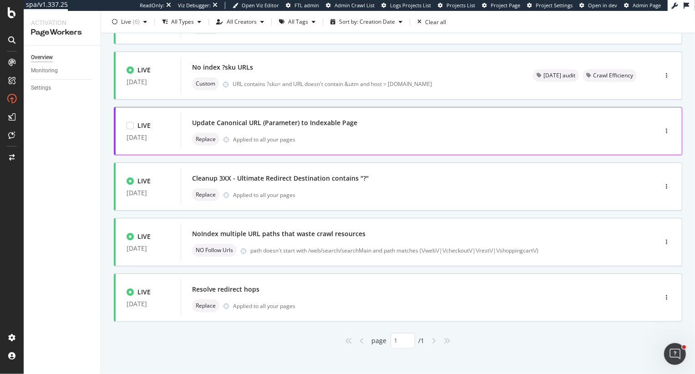
scroll to position [104, 0]
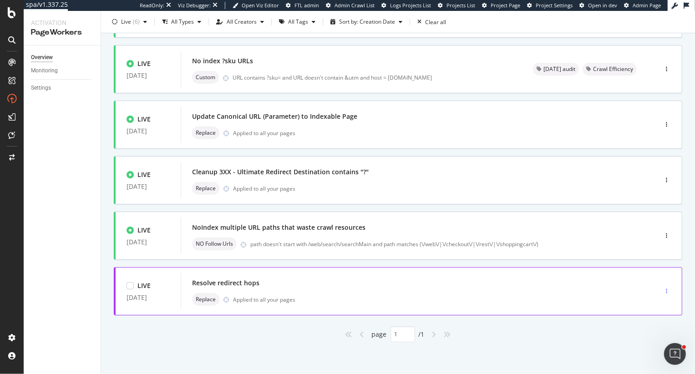
click at [667, 291] on div "button" at bounding box center [666, 290] width 9 height 5
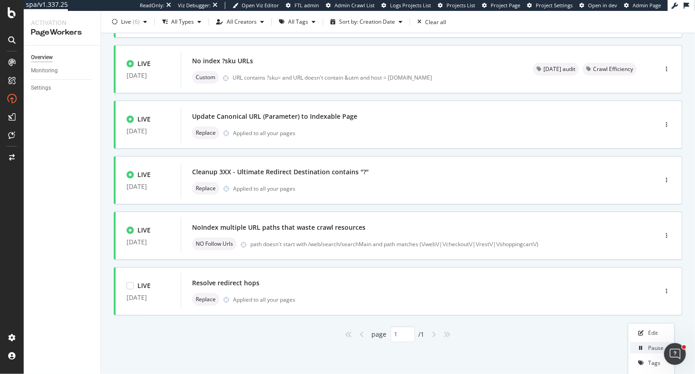
click at [651, 324] on div "Edit Pause Tags Delete" at bounding box center [651, 356] width 46 height 64
click at [656, 323] on div "Pause" at bounding box center [655, 323] width 15 height 8
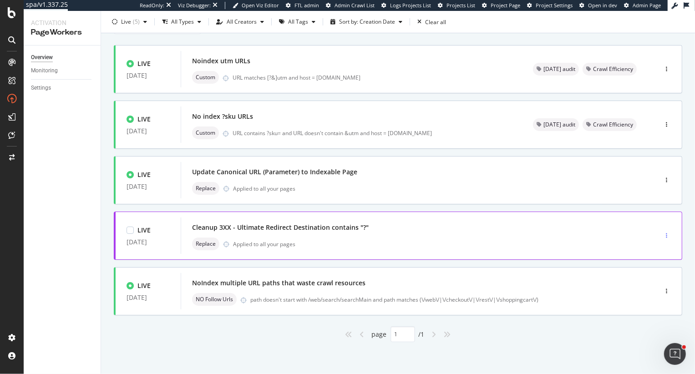
click at [667, 233] on div "button" at bounding box center [666, 235] width 9 height 5
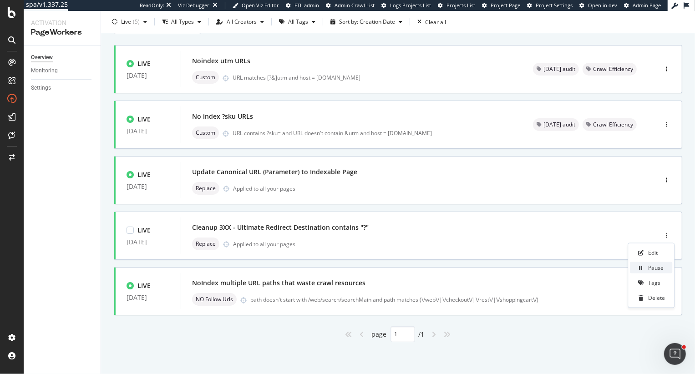
click at [657, 266] on div "Pause" at bounding box center [655, 268] width 15 height 8
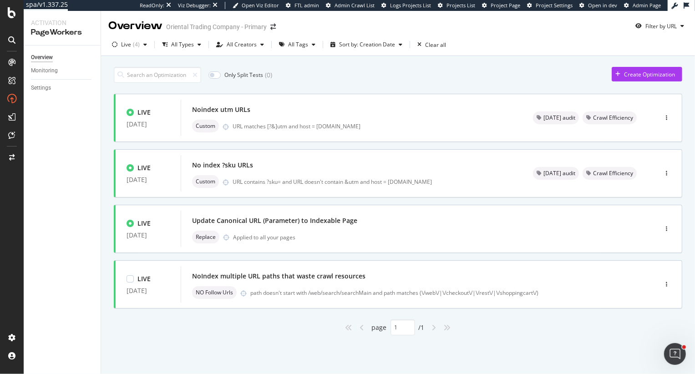
scroll to position [0, 0]
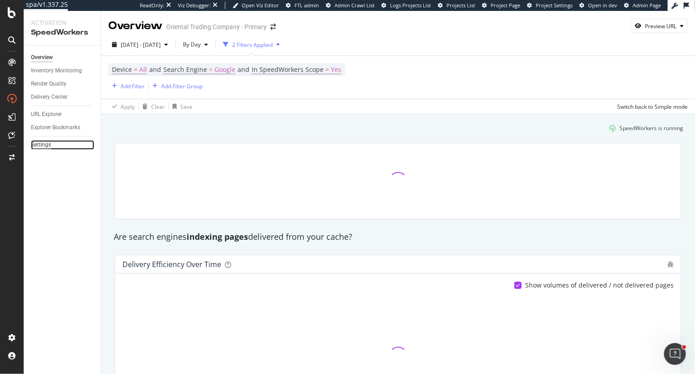
click at [37, 143] on div "Settings" at bounding box center [41, 145] width 20 height 10
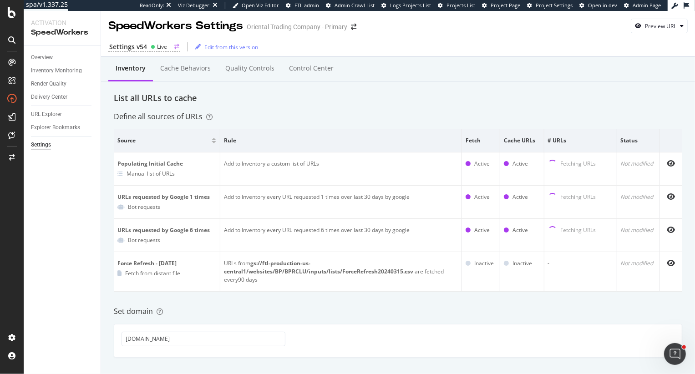
click at [142, 43] on div "Settings v54" at bounding box center [128, 46] width 38 height 9
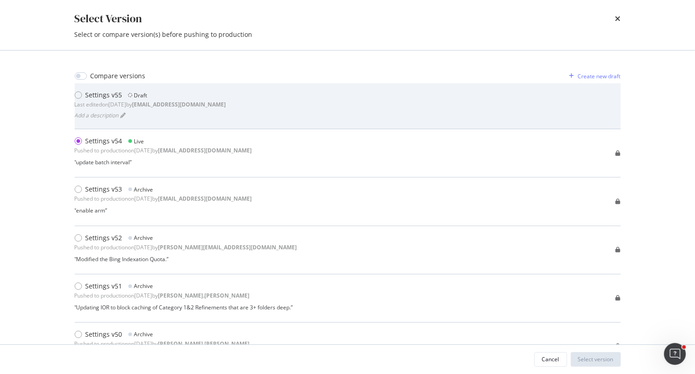
click at [448, 102] on div "Settings v55 Draft Last edited on [DATE] by [EMAIL_ADDRESS][DOMAIN_NAME] Add a …" at bounding box center [348, 106] width 546 height 31
click at [458, 116] on div "Settings v55 Draft Last edited on [DATE] by [EMAIL_ADDRESS][DOMAIN_NAME] Add a …" at bounding box center [348, 106] width 546 height 31
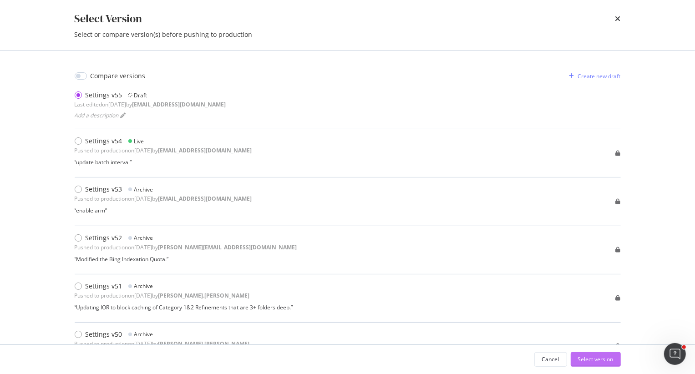
click at [586, 360] on div "Select version" at bounding box center [595, 359] width 35 height 8
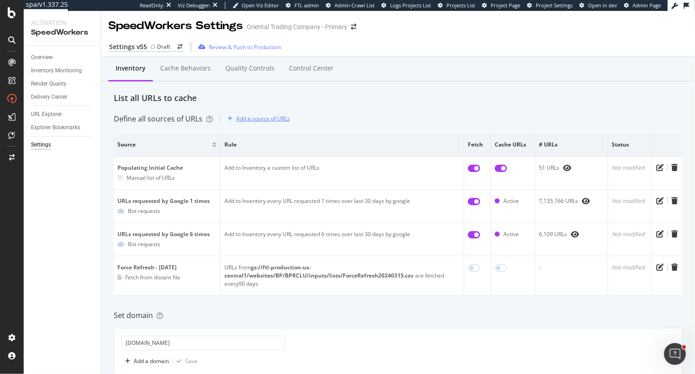
click at [253, 121] on div "Add a source of URLs" at bounding box center [263, 119] width 54 height 8
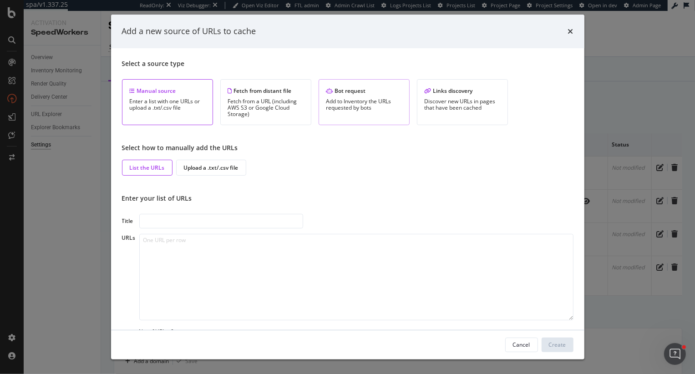
click at [373, 98] on div "Add to Inventory the URLs requested by bots" at bounding box center [364, 104] width 76 height 13
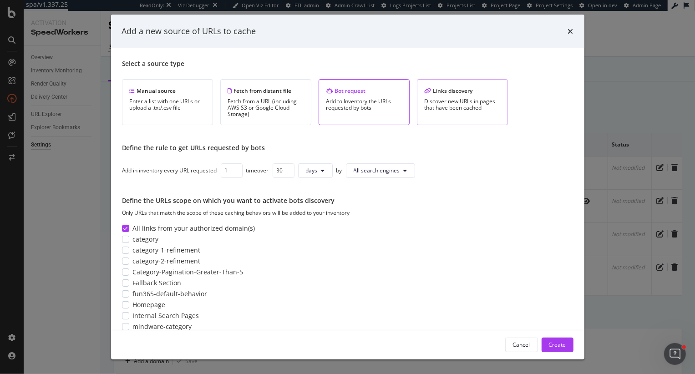
click at [436, 102] on div "Discover new URLs in pages that have been cached" at bounding box center [463, 104] width 76 height 13
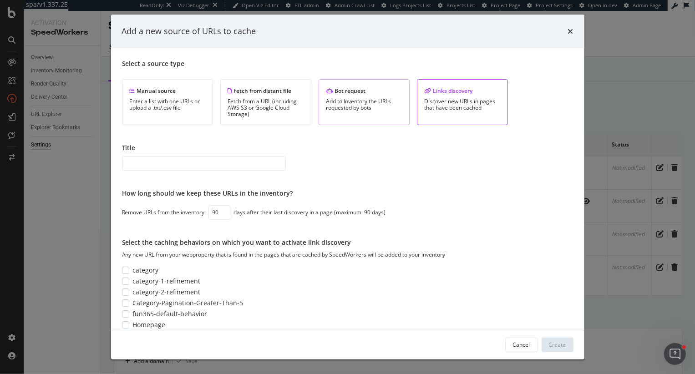
click at [354, 87] on div "Bot request" at bounding box center [364, 91] width 76 height 8
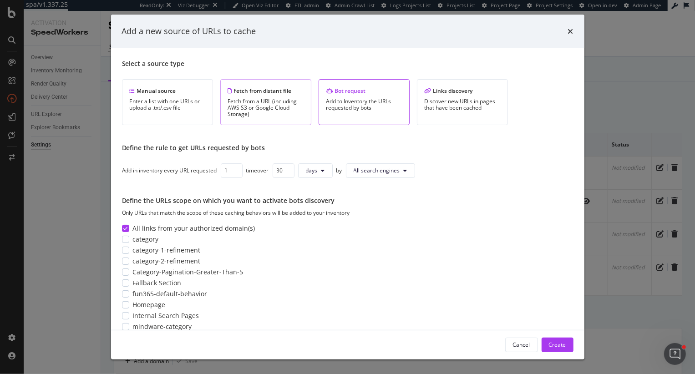
click at [253, 90] on div "Fetch from distant file" at bounding box center [266, 91] width 76 height 8
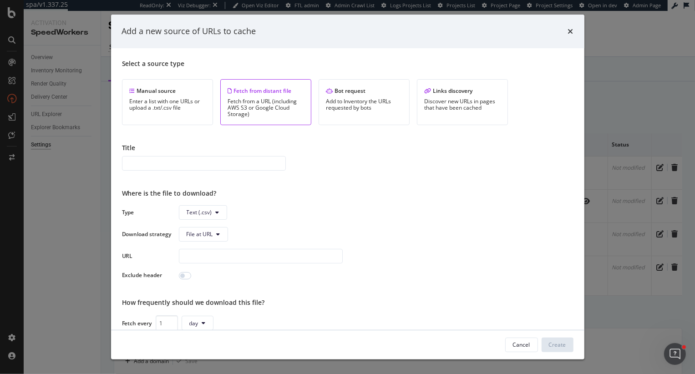
click at [164, 165] on input "modal" at bounding box center [204, 163] width 164 height 15
click at [218, 213] on icon "modal" at bounding box center [218, 212] width 4 height 5
click at [217, 249] on span "Sitemap (.xml)" at bounding box center [205, 247] width 36 height 8
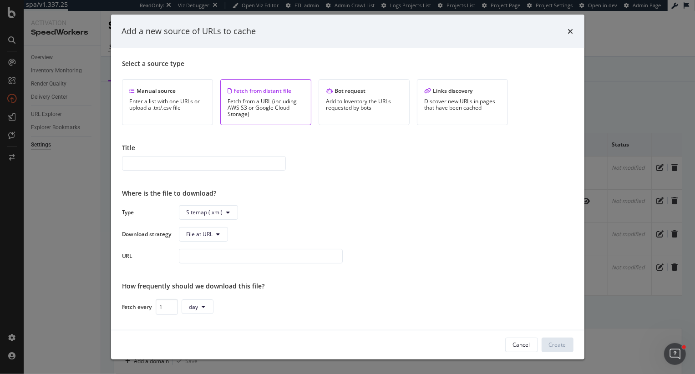
click at [207, 162] on input "modal" at bounding box center [204, 163] width 164 height 15
click at [209, 233] on span "File at URL" at bounding box center [200, 234] width 26 height 8
click at [226, 256] on span "File at URL" at bounding box center [229, 252] width 84 height 8
click at [212, 235] on span "File at URL" at bounding box center [200, 234] width 26 height 8
click at [364, 235] on span "File at URL" at bounding box center [376, 234] width 394 height 15
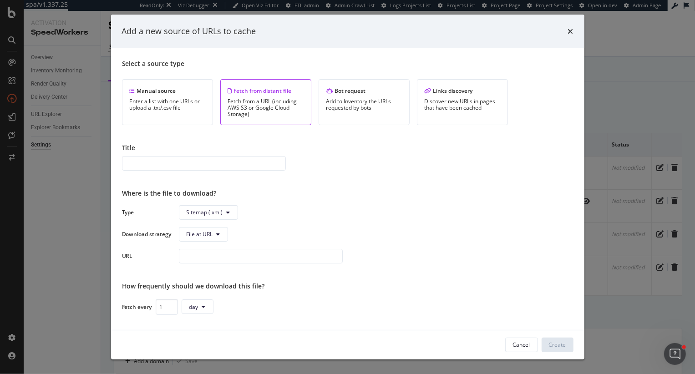
drag, startPoint x: 280, startPoint y: 327, endPoint x: 230, endPoint y: 299, distance: 57.5
click at [280, 327] on div "Select a source type Manual source Enter a list with one URLs or upload a .txt/…" at bounding box center [347, 207] width 451 height 296
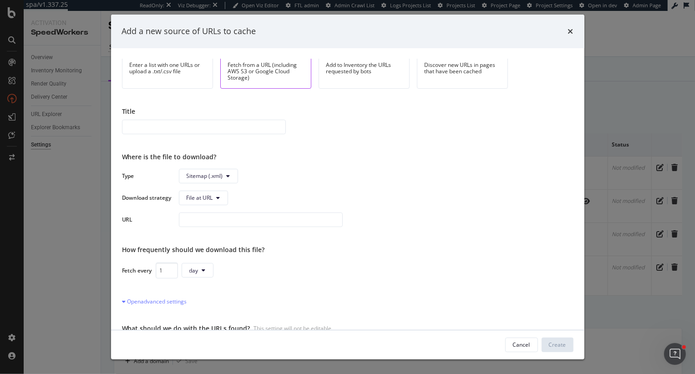
scroll to position [59, 0]
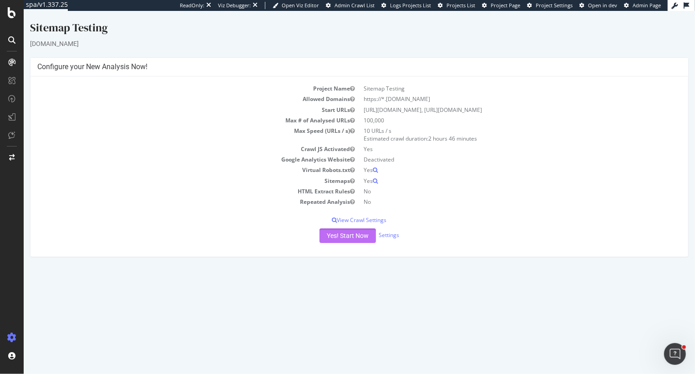
click at [337, 243] on button "Yes! Start Now" at bounding box center [347, 235] width 56 height 15
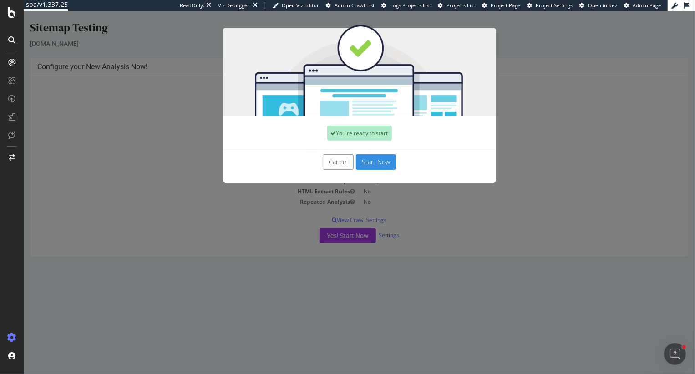
click at [384, 164] on button "Start Now" at bounding box center [375, 161] width 40 height 15
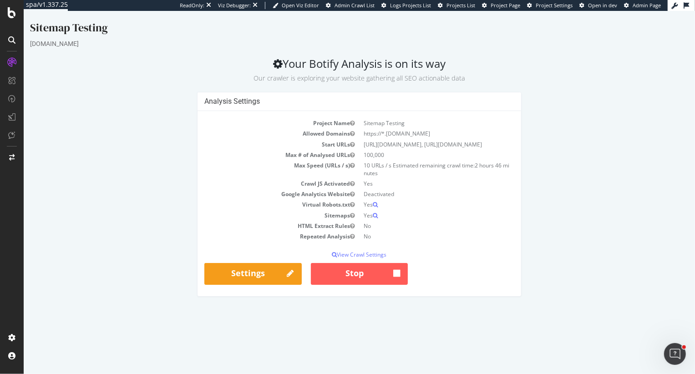
click at [130, 96] on div "Analysis Settings Project Name Sitemap Testing Allowed Domains https://*.[DOMAI…" at bounding box center [358, 199] width 667 height 214
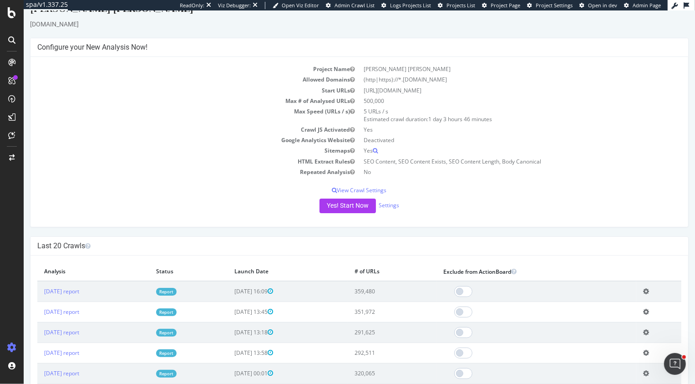
scroll to position [15, 0]
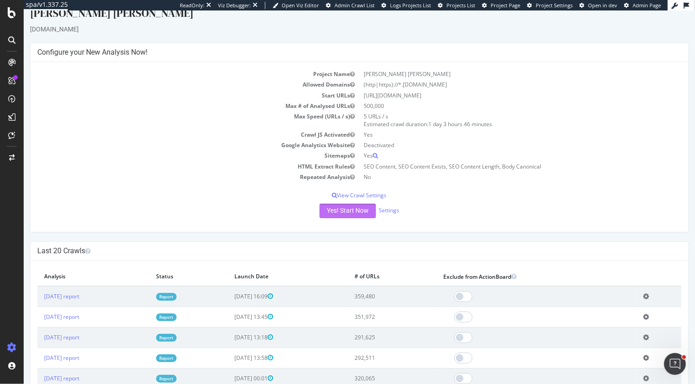
click at [346, 208] on button "Yes! Start Now" at bounding box center [347, 210] width 56 height 15
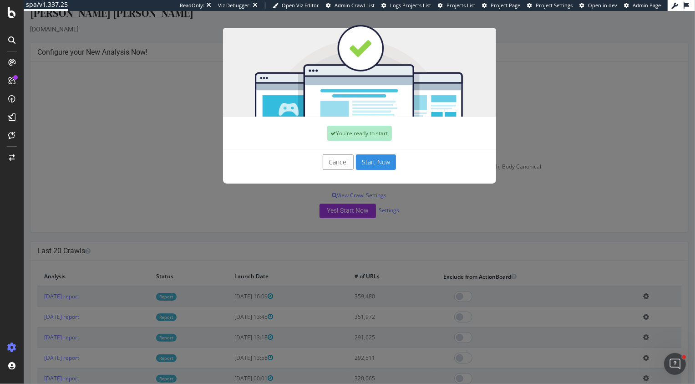
click at [373, 163] on button "Start Now" at bounding box center [375, 161] width 40 height 15
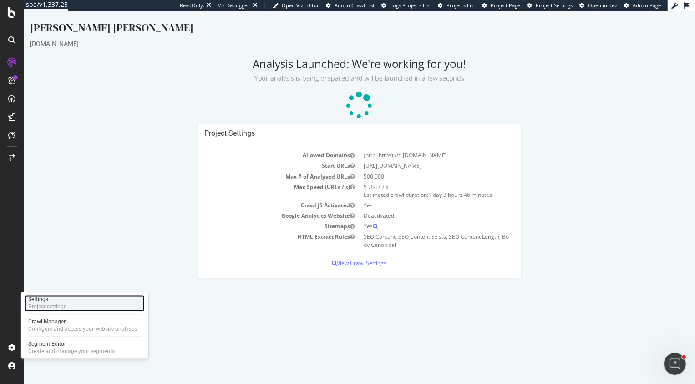
click at [45, 308] on div "Project settings" at bounding box center [47, 306] width 38 height 7
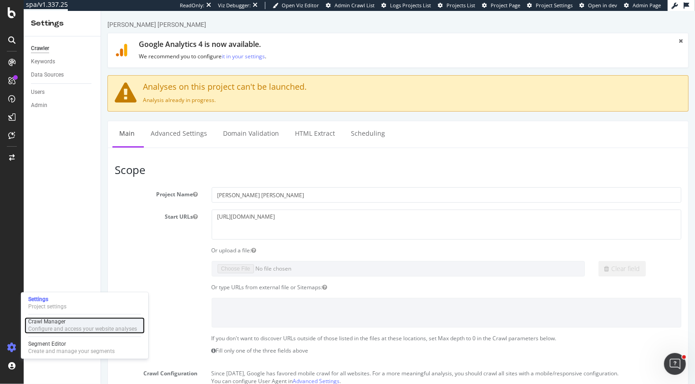
click at [52, 325] on div "Configure and access your website analyses" at bounding box center [82, 328] width 109 height 7
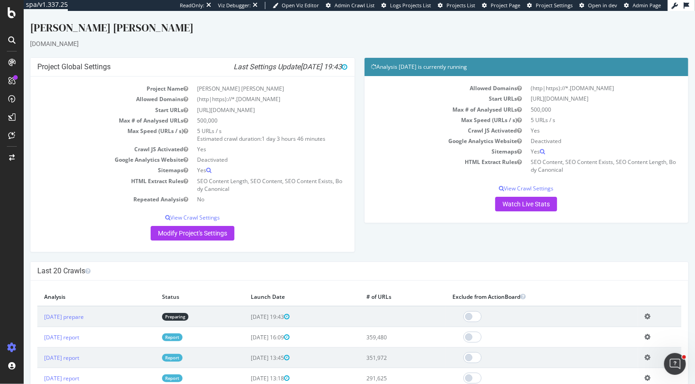
click at [650, 316] on icon at bounding box center [647, 316] width 6 height 7
click at [607, 342] on link "Delete analysis" at bounding box center [613, 342] width 73 height 12
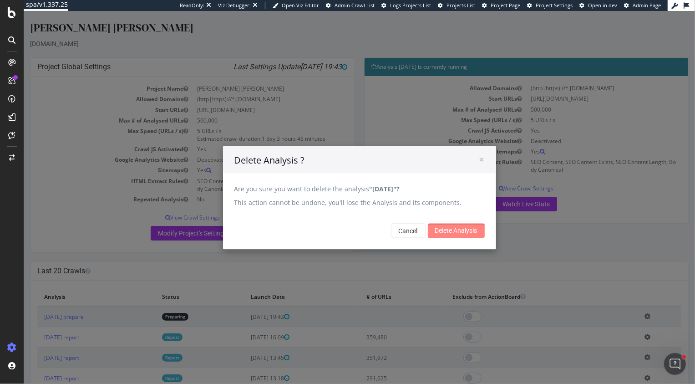
click at [451, 225] on input "Delete Analysis" at bounding box center [455, 230] width 57 height 15
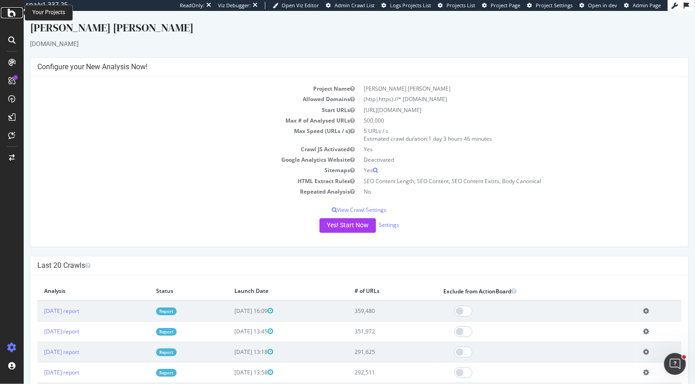
click at [9, 9] on icon at bounding box center [12, 12] width 8 height 11
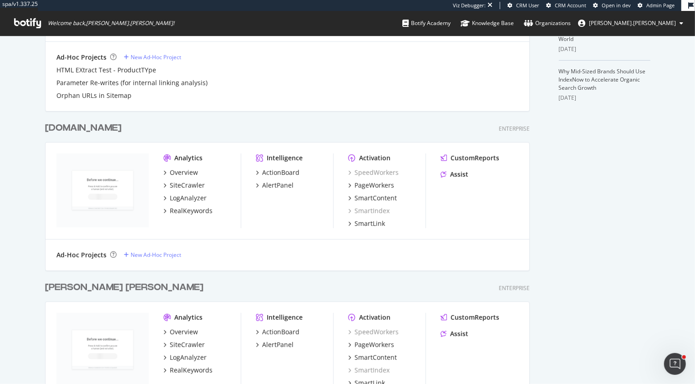
scroll to position [387, 0]
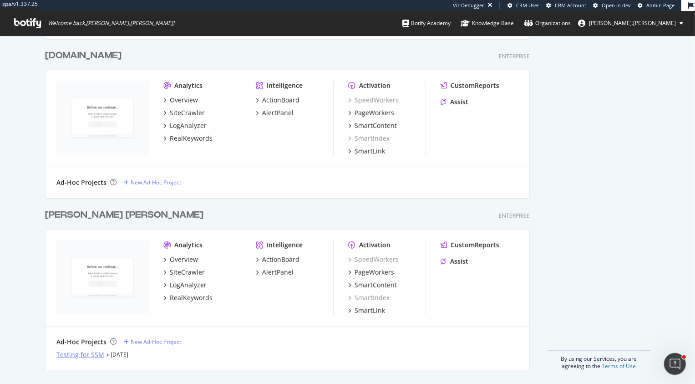
click at [80, 354] on div "Testing for SSM" at bounding box center [80, 354] width 48 height 9
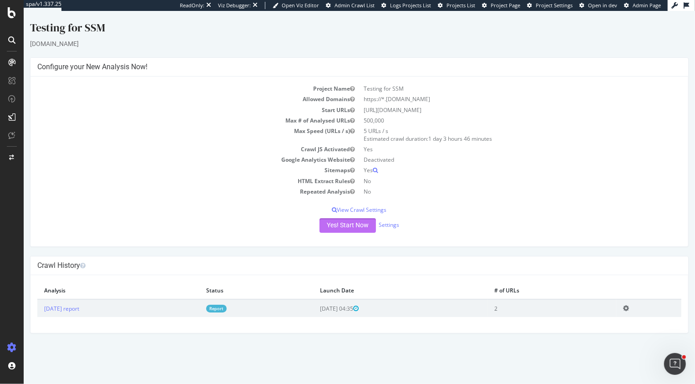
click at [344, 227] on button "Yes! Start Now" at bounding box center [347, 225] width 56 height 15
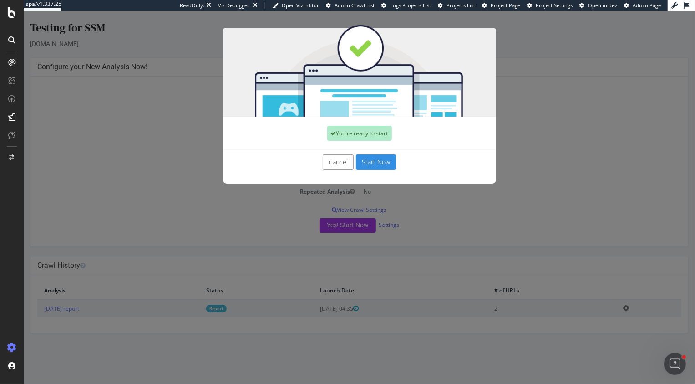
click at [379, 163] on button "Start Now" at bounding box center [375, 161] width 40 height 15
